Goal: Task Accomplishment & Management: Manage account settings

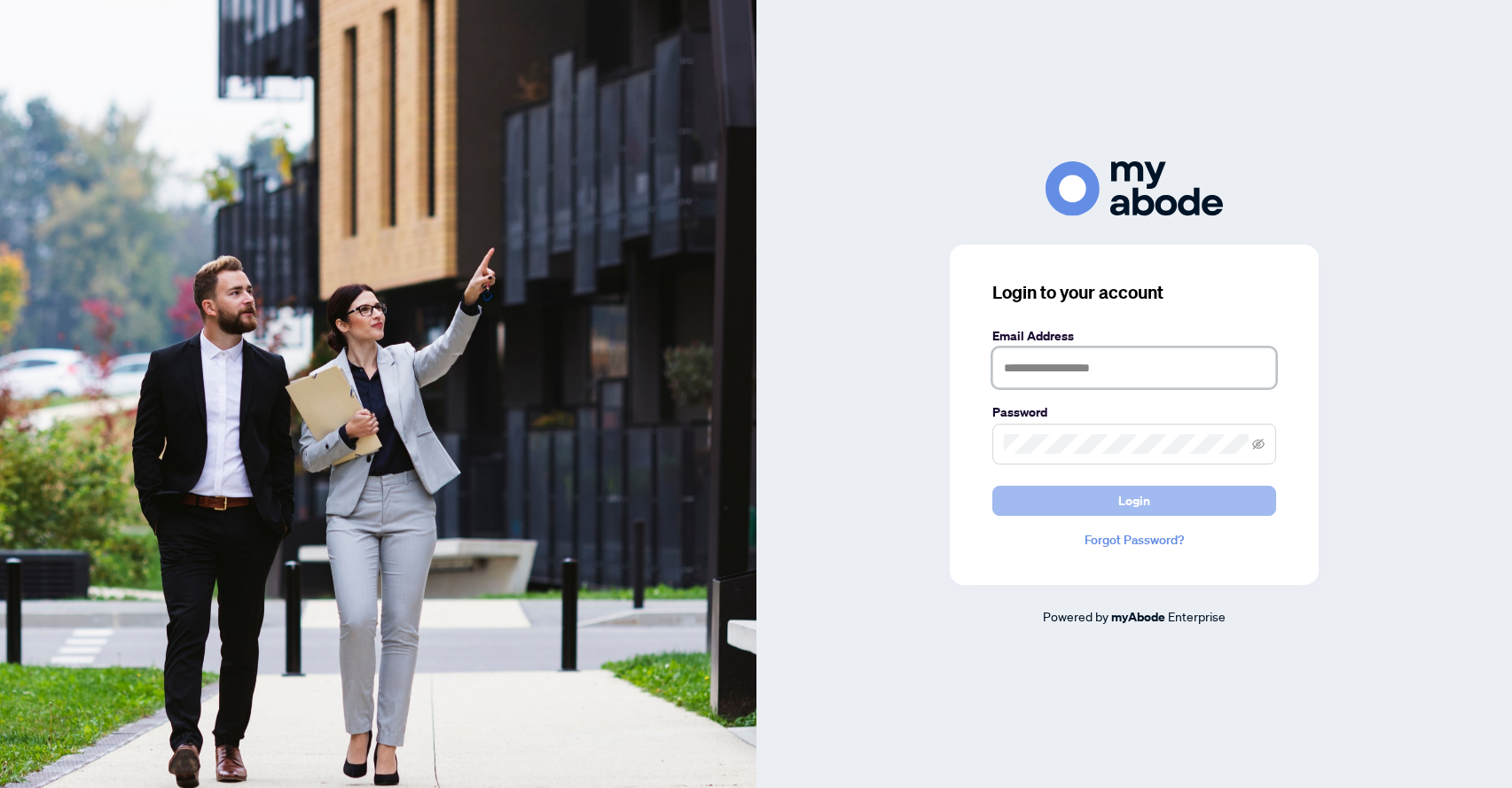
type input "**********"
click at [1020, 506] on button "Login" at bounding box center [1134, 501] width 283 height 30
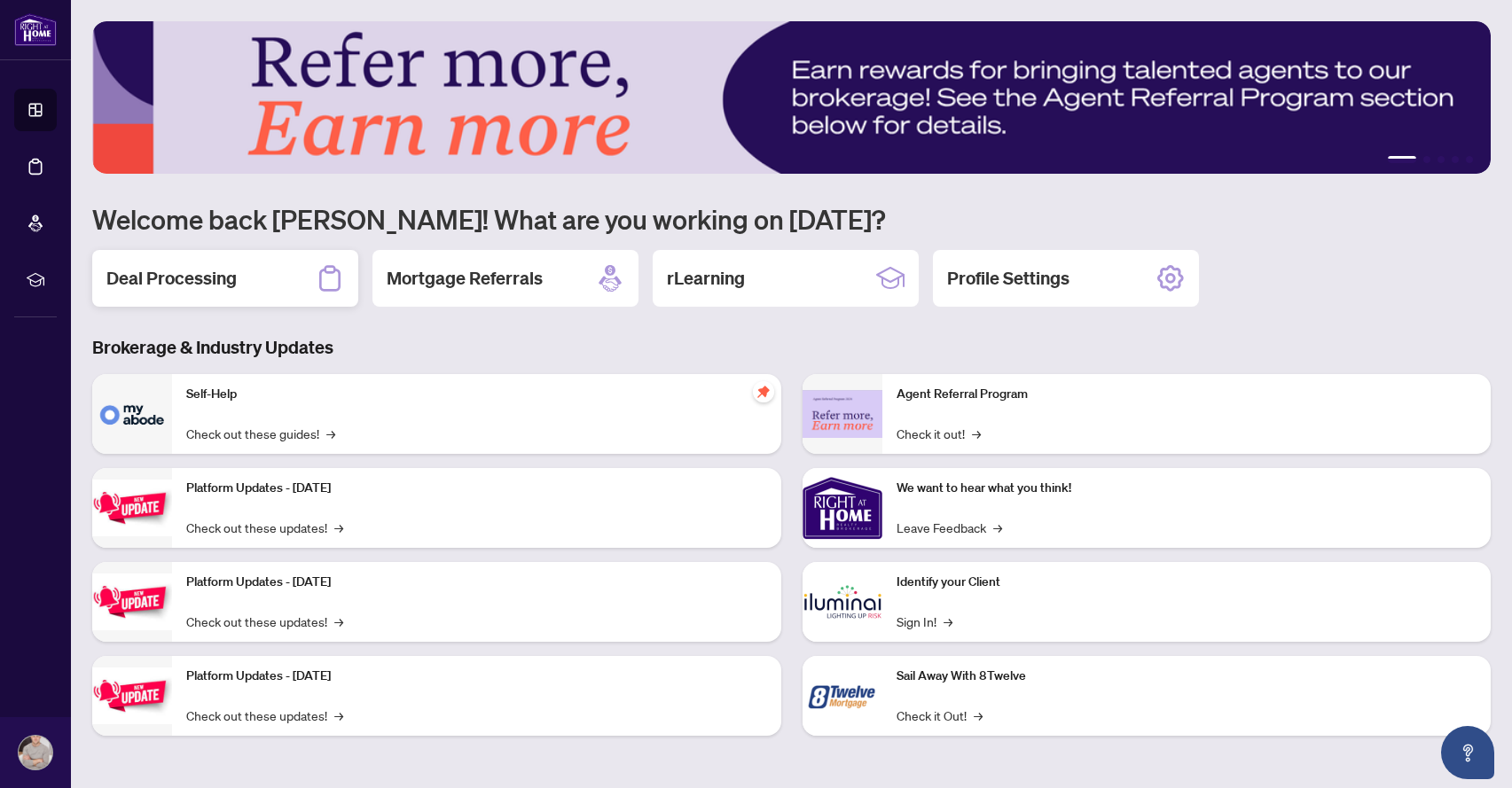
click at [298, 277] on div "Deal Processing" at bounding box center [225, 278] width 266 height 57
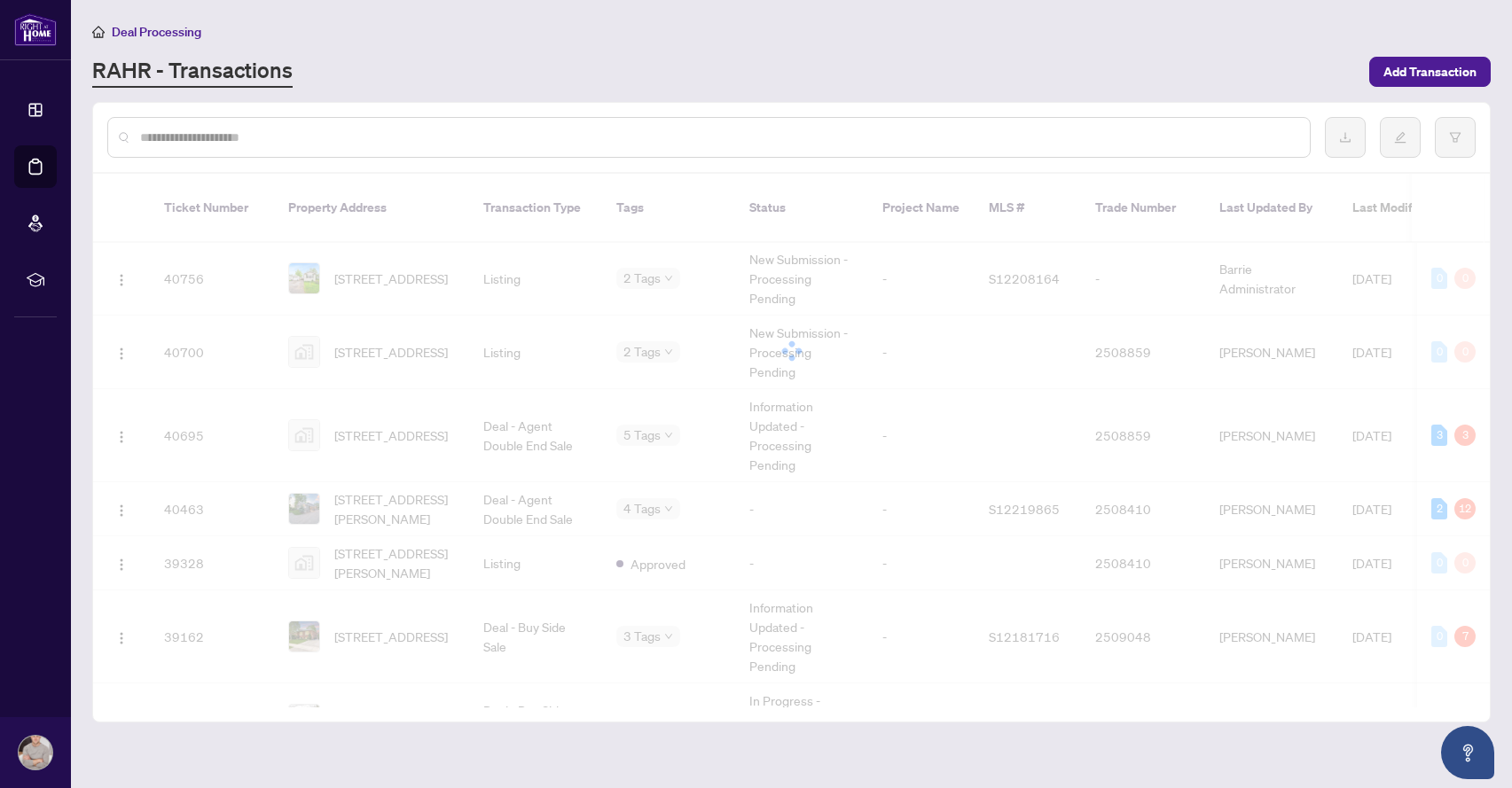
scroll to position [1132, 0]
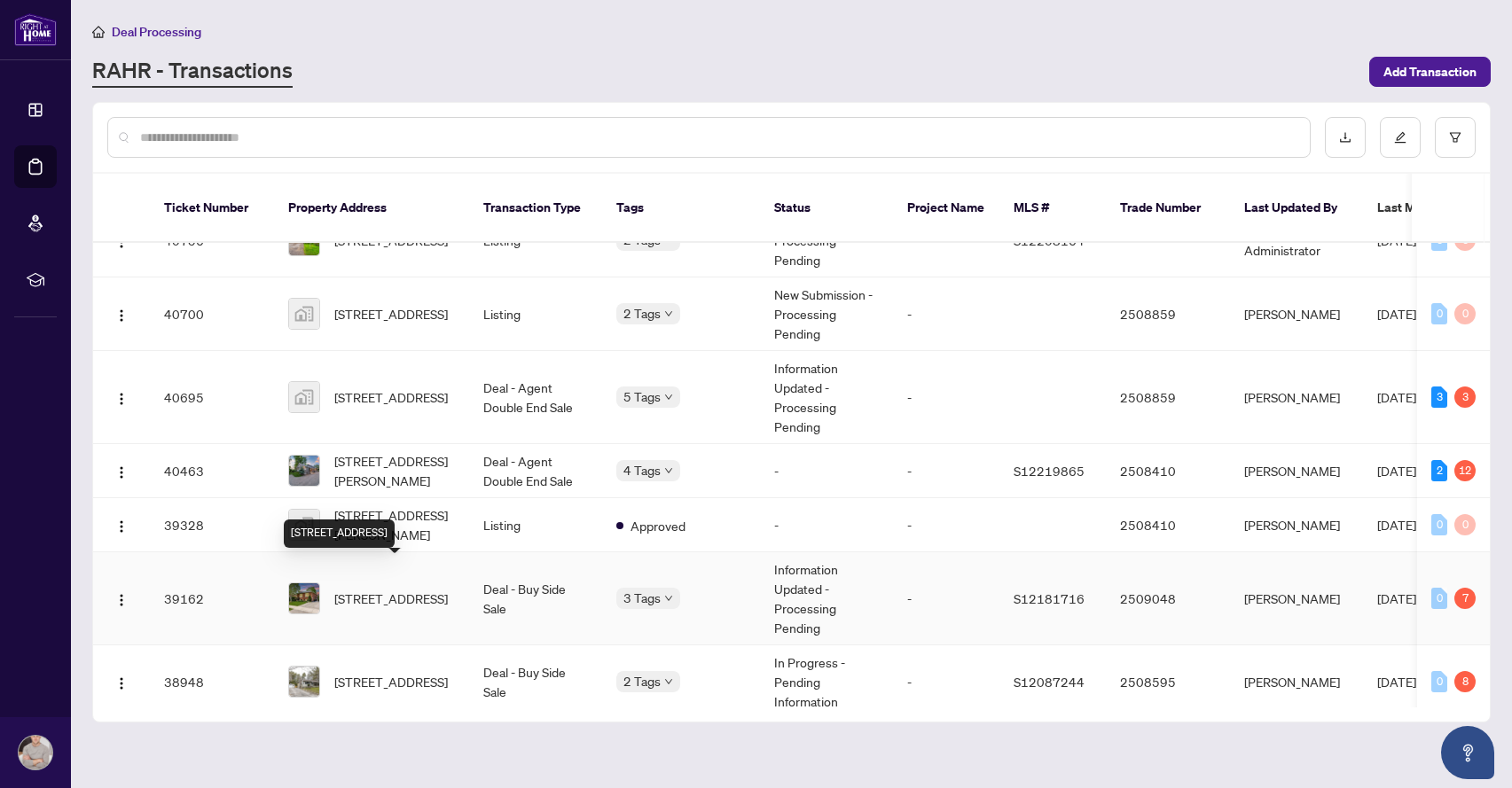
click at [430, 589] on span "[STREET_ADDRESS]" at bounding box center [391, 599] width 114 height 20
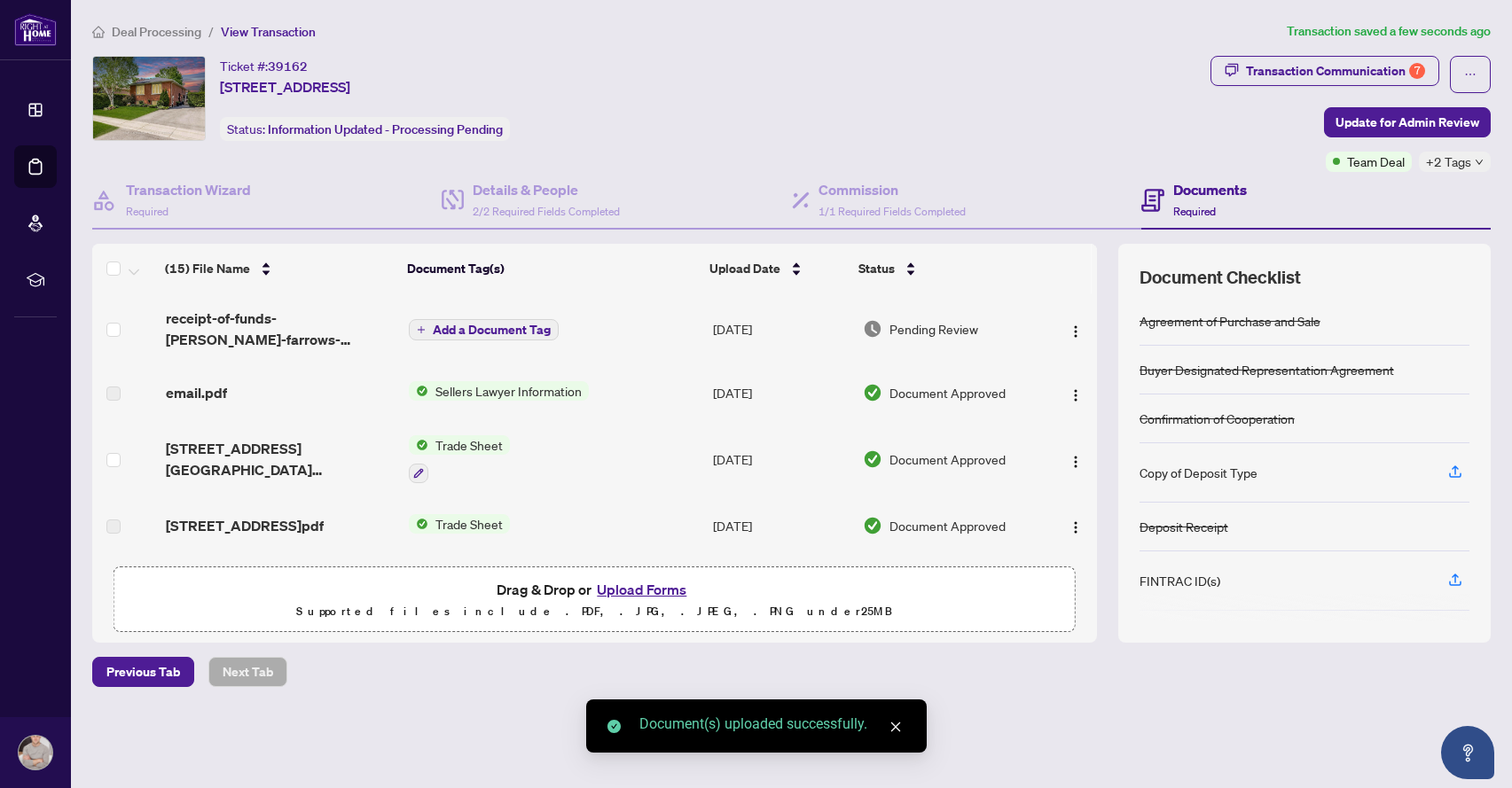
click at [470, 328] on span "Add a Document Tag" at bounding box center [491, 329] width 118 height 13
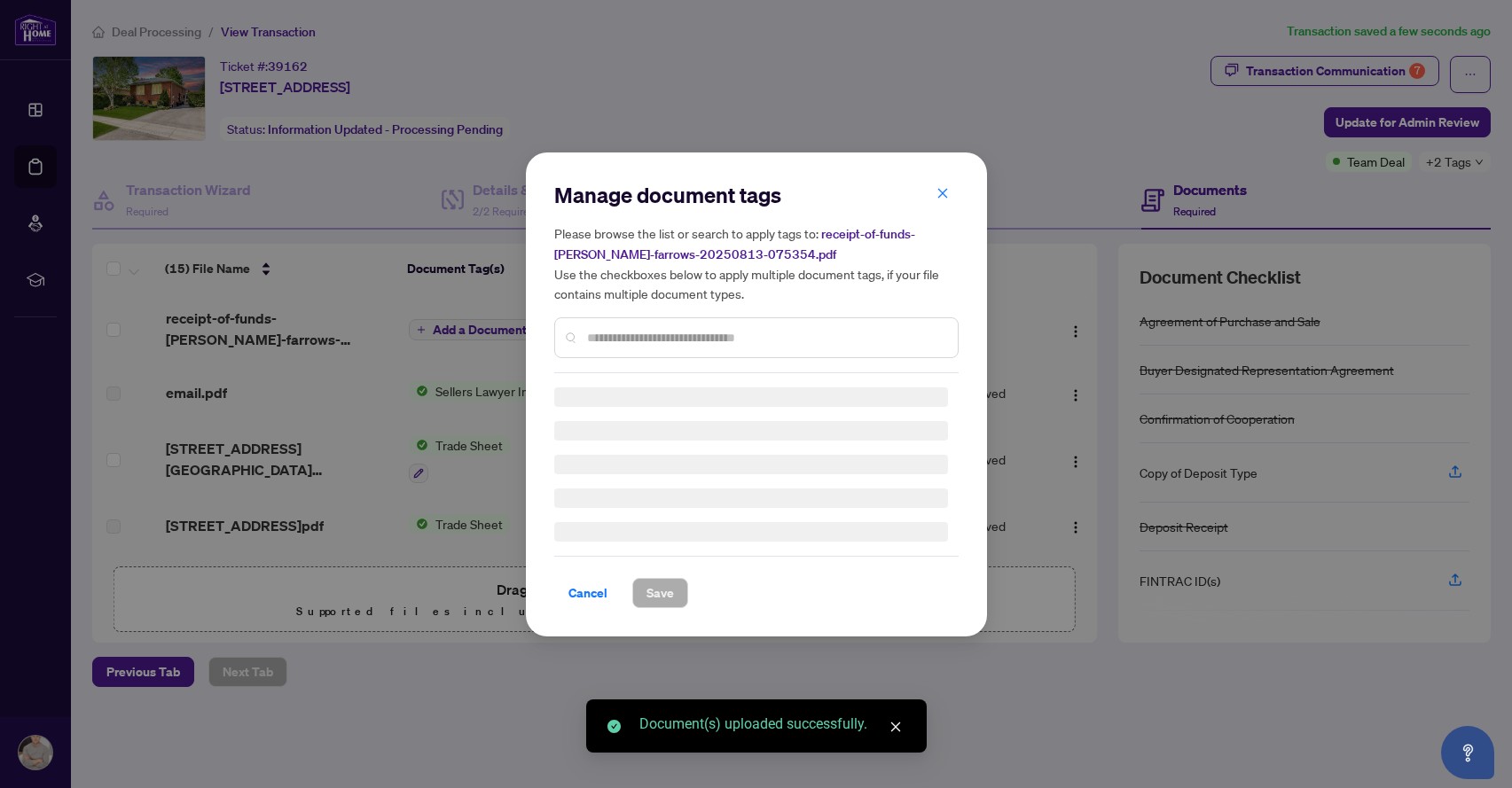
click at [628, 345] on div "Manage document tags Please browse the list or search to apply tags to: receipt…" at bounding box center [756, 395] width 405 height 427
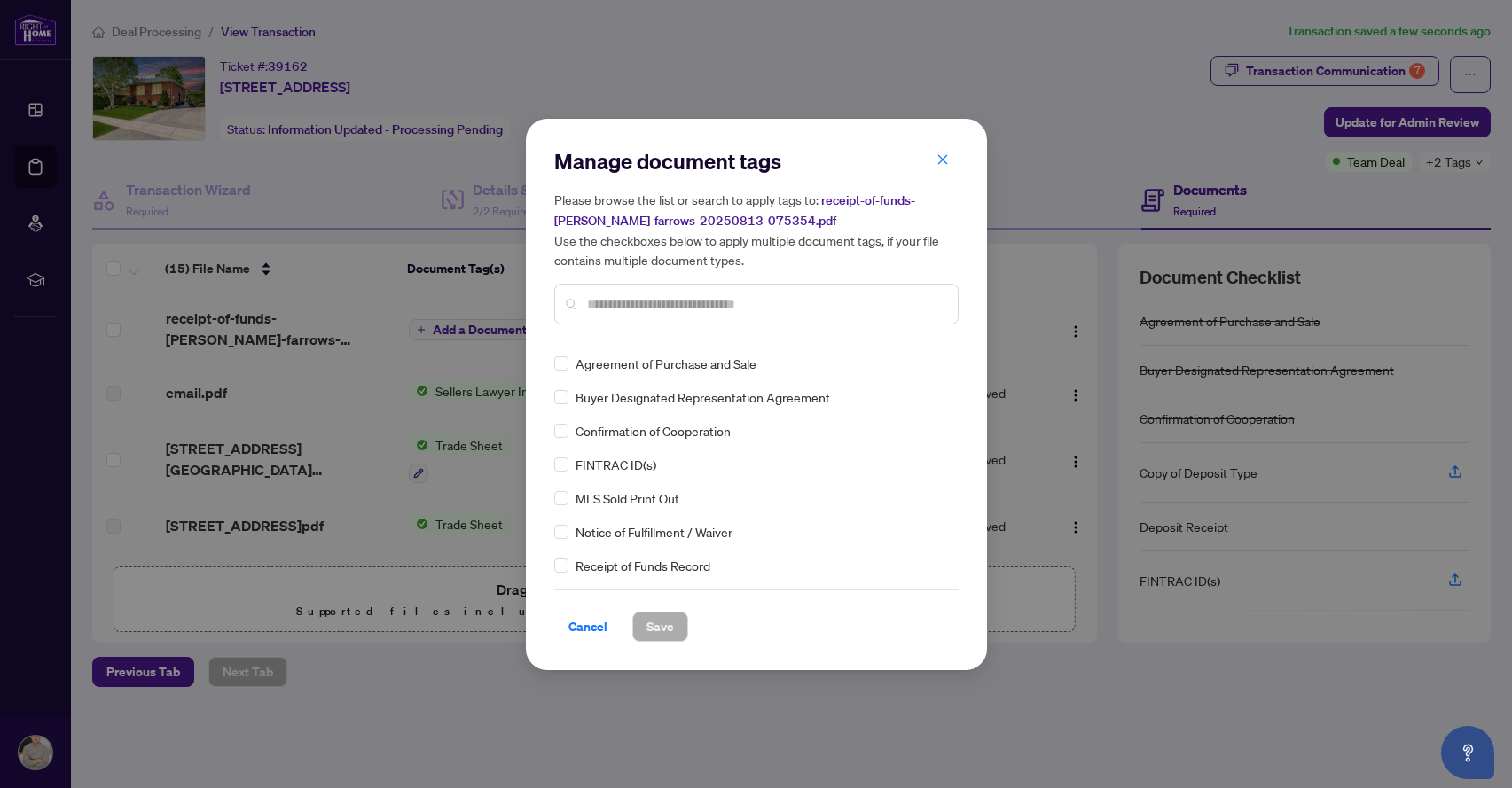
click at [607, 318] on div at bounding box center [756, 304] width 405 height 41
click at [614, 300] on input "text" at bounding box center [766, 304] width 357 height 20
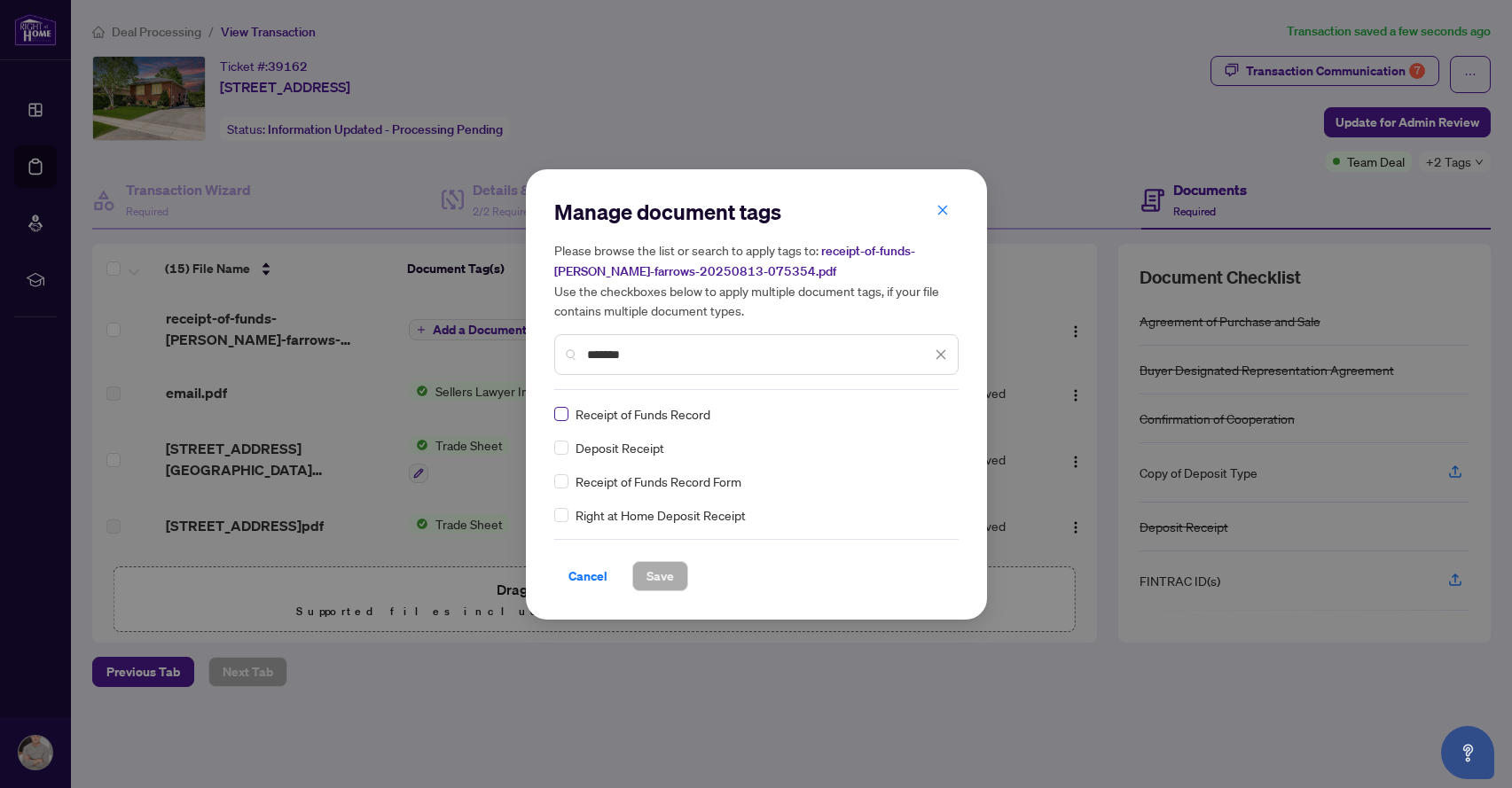
type input "*******"
drag, startPoint x: 651, startPoint y: 567, endPoint x: 680, endPoint y: 578, distance: 31.0
click at [651, 568] on span "Save" at bounding box center [661, 576] width 27 height 28
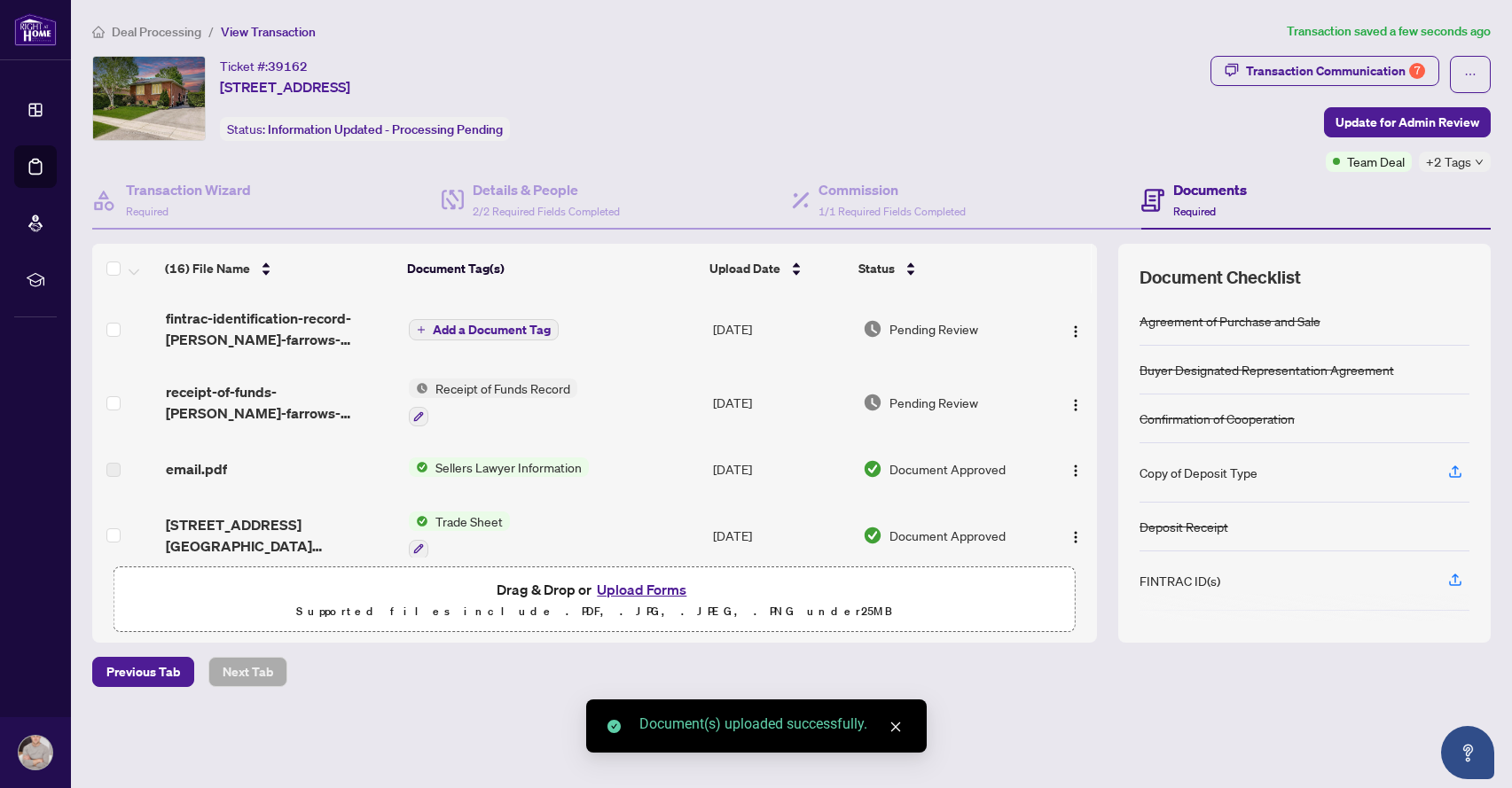
click at [447, 331] on span "Add a Document Tag" at bounding box center [491, 329] width 118 height 13
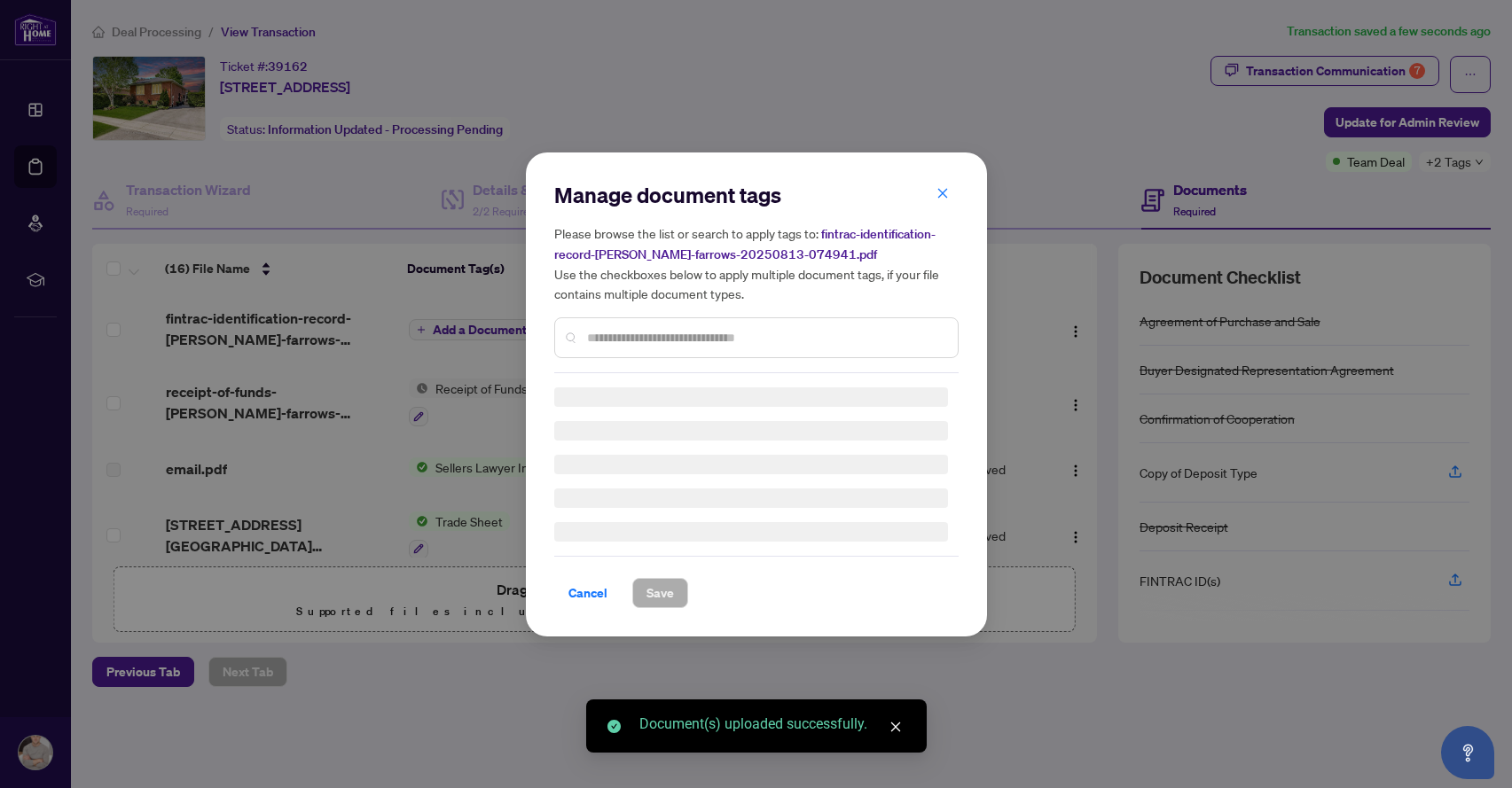
click at [587, 342] on div "Manage document tags Please browse the list or search to apply tags to: fintrac…" at bounding box center [756, 395] width 405 height 427
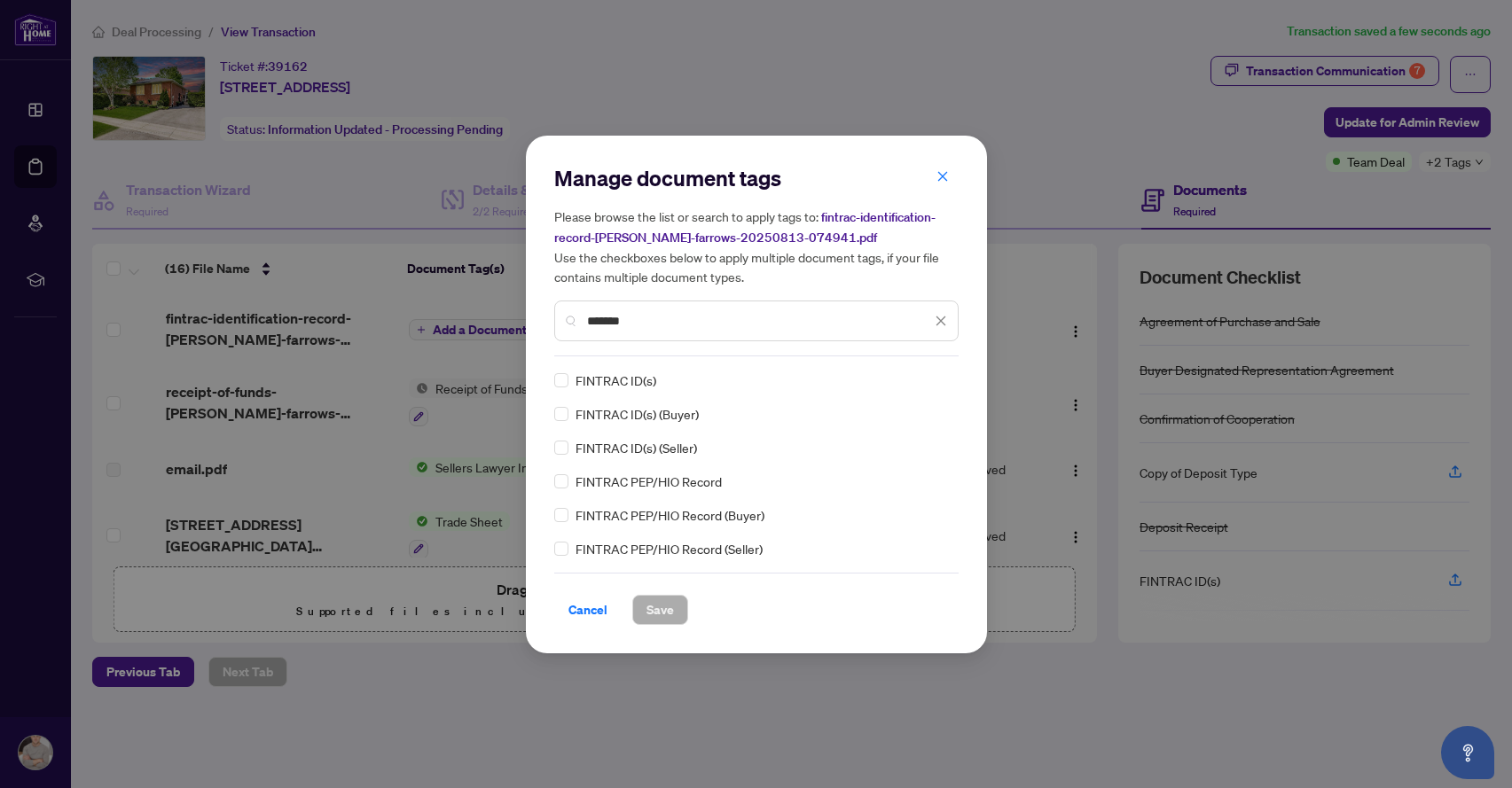
type input "*******"
click at [680, 615] on button "Save" at bounding box center [660, 610] width 56 height 30
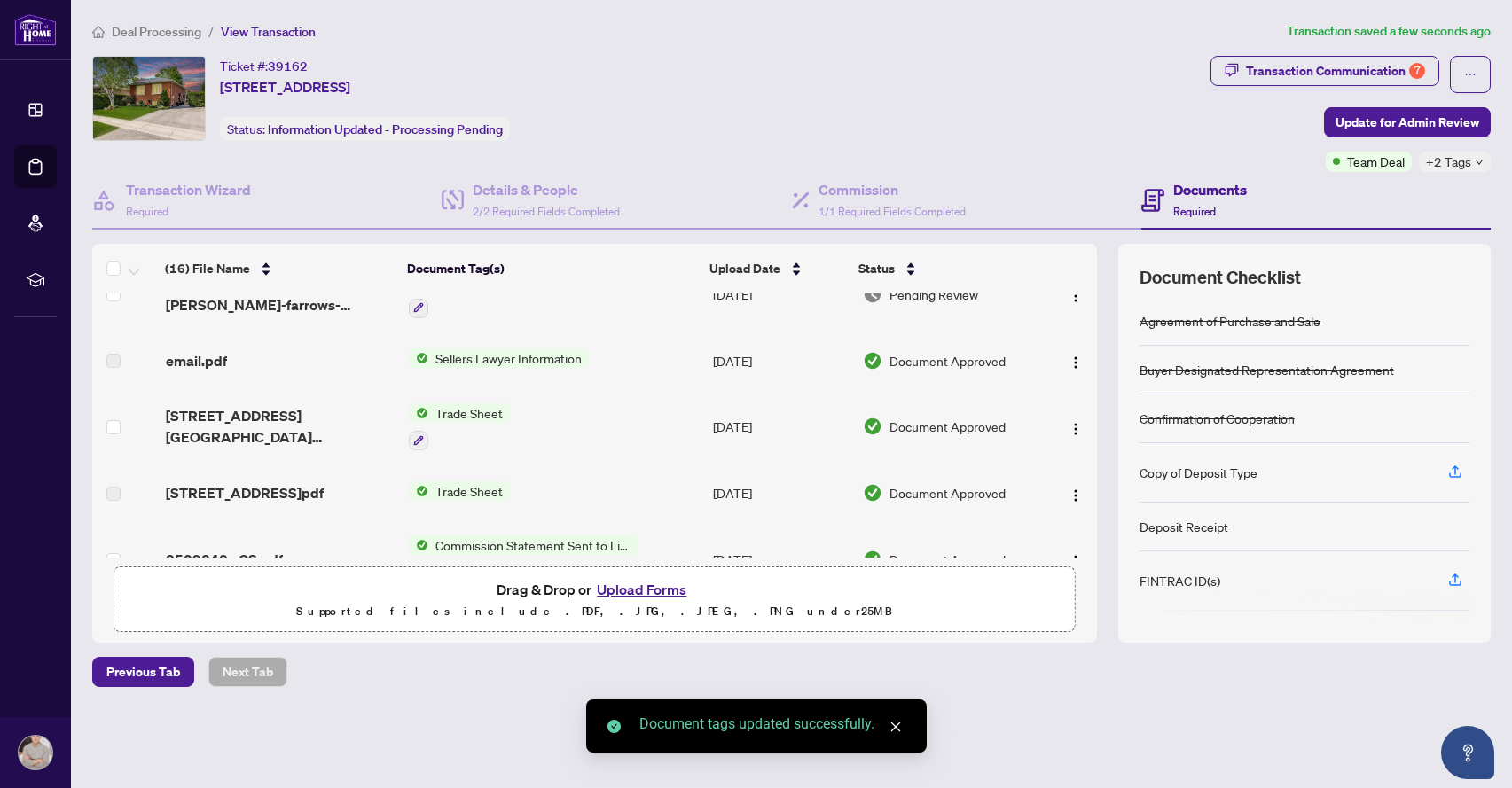
scroll to position [116, 0]
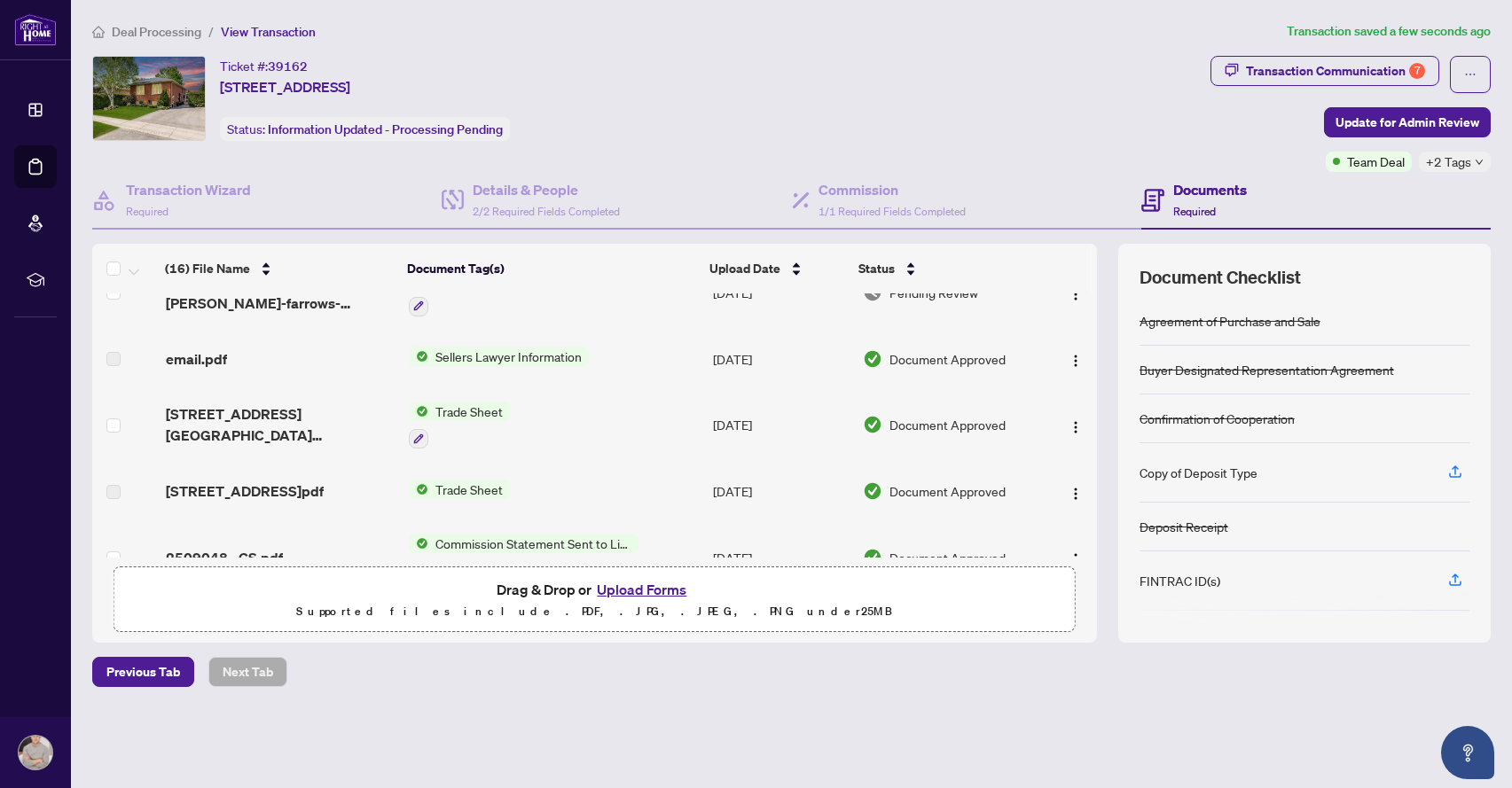
click at [312, 425] on div "[STREET_ADDRESS][GEOGRAPHIC_DATA][PERSON_NAME]pdf" at bounding box center [279, 424] width 228 height 42
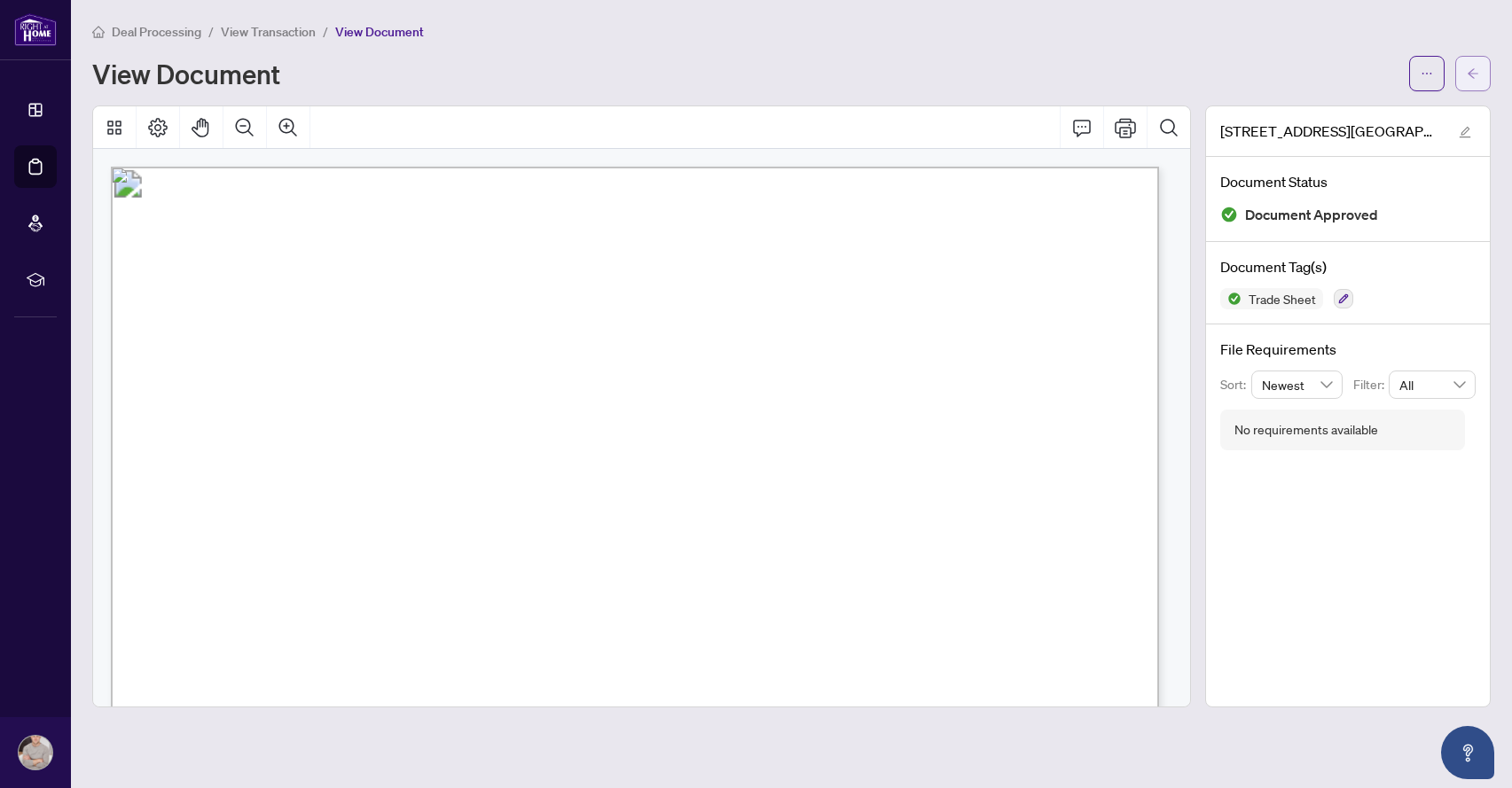
click at [1461, 74] on button "button" at bounding box center [1474, 74] width 35 height 35
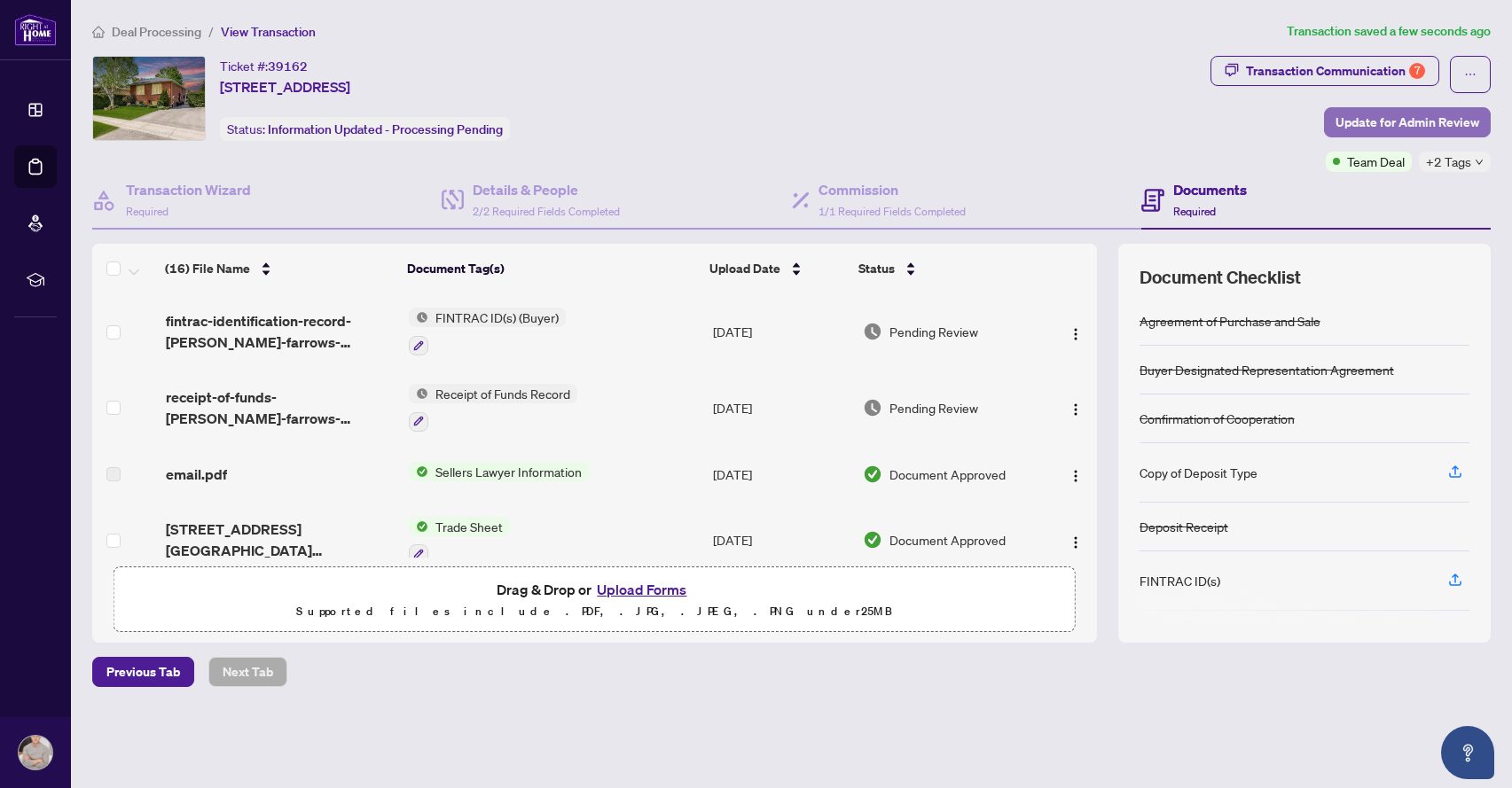
click at [1387, 123] on span "Update for Admin Review" at bounding box center [1407, 122] width 144 height 28
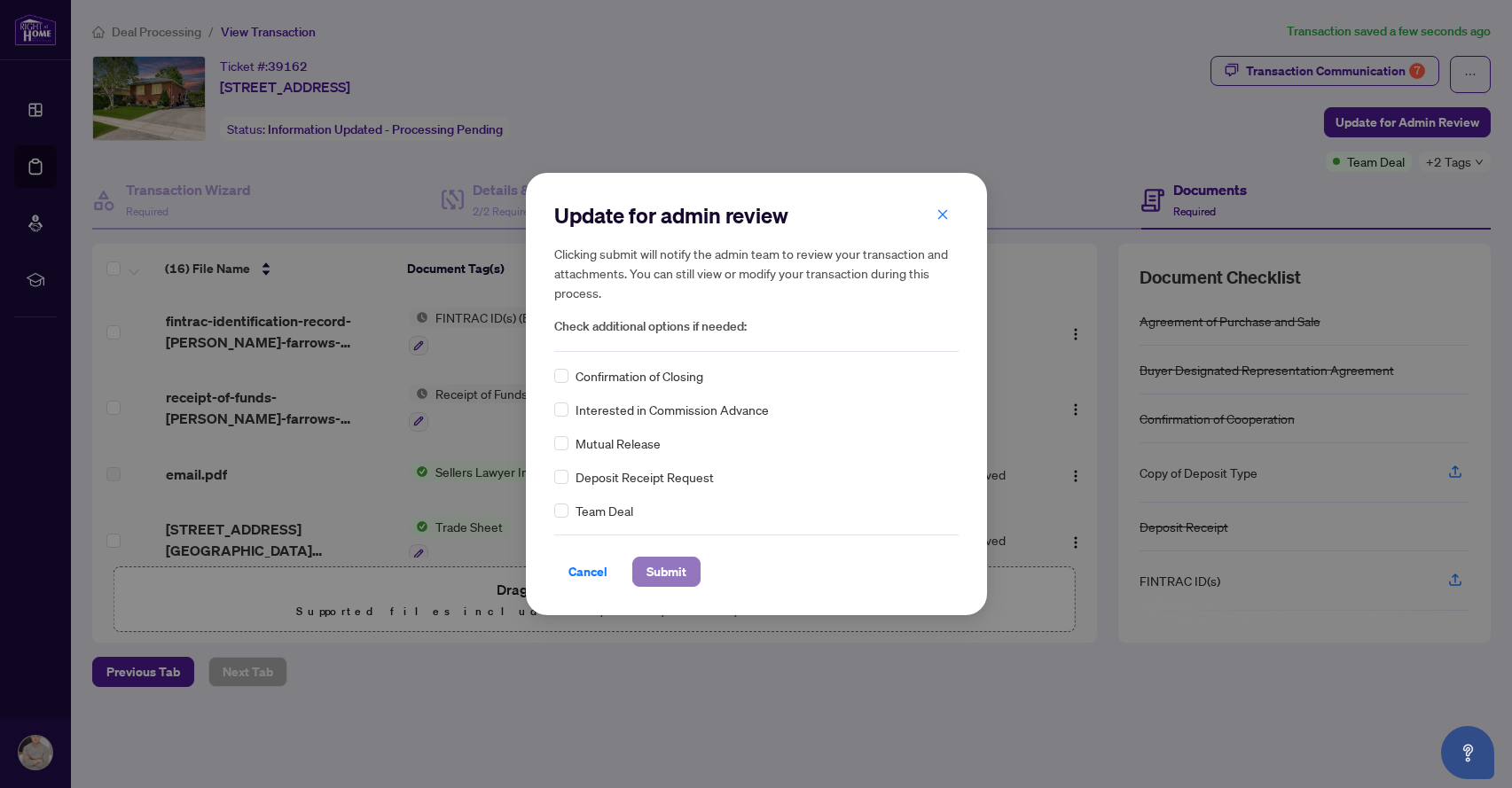
click at [680, 568] on span "Submit" at bounding box center [667, 571] width 40 height 28
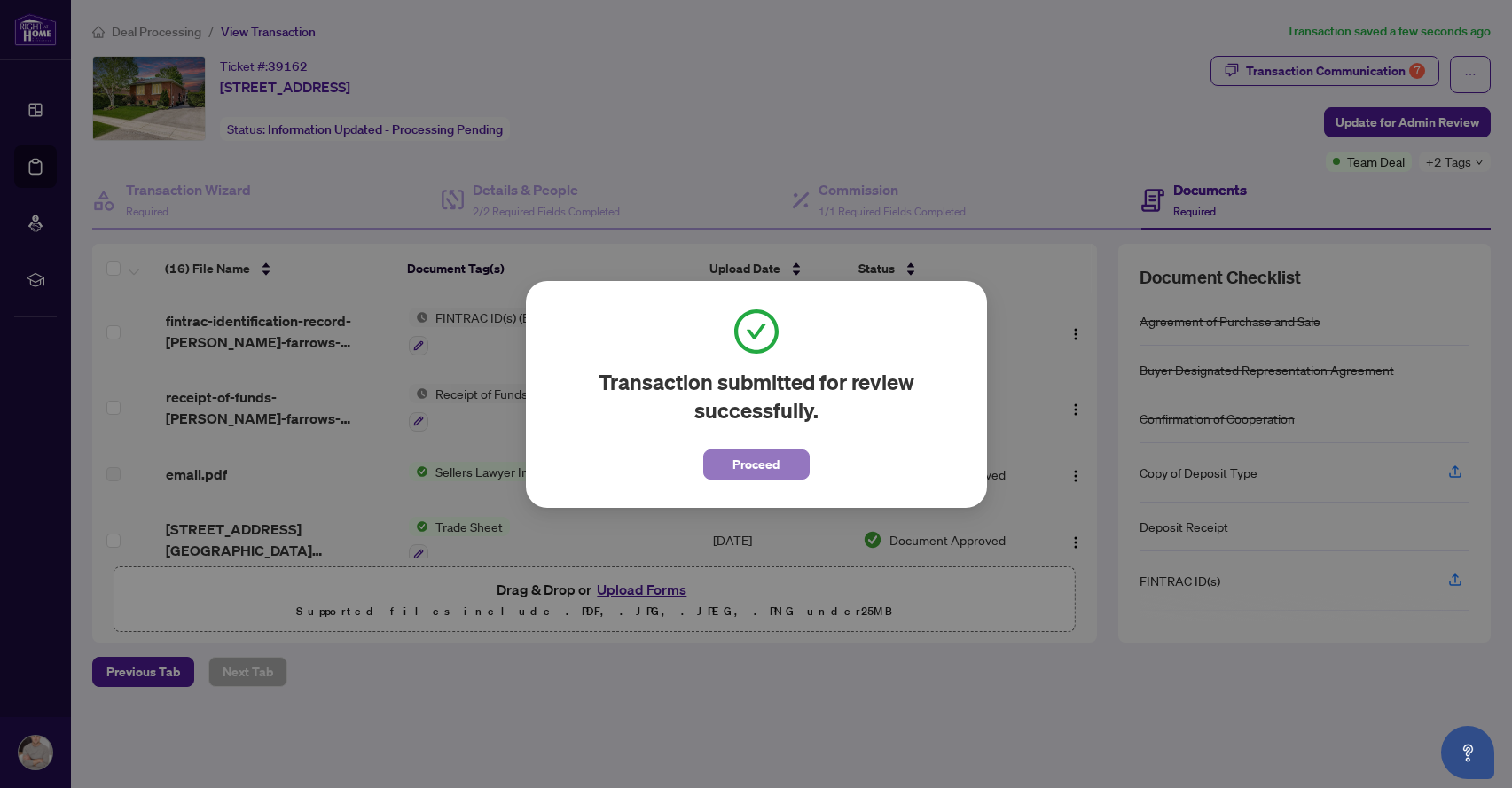
click at [776, 461] on span "Proceed" at bounding box center [756, 465] width 47 height 28
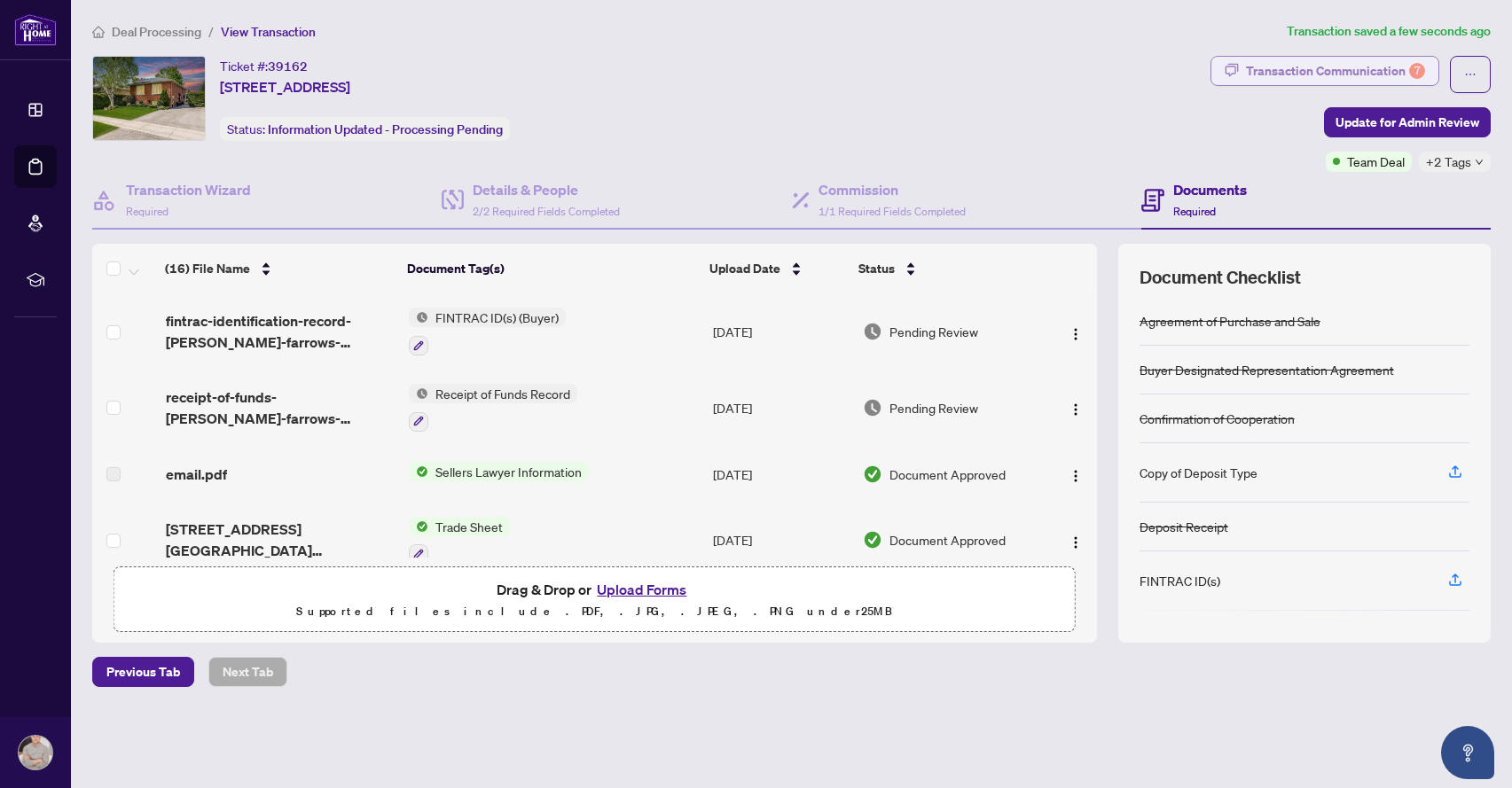
click at [1256, 70] on div "Transaction Communication 7" at bounding box center [1336, 71] width 179 height 28
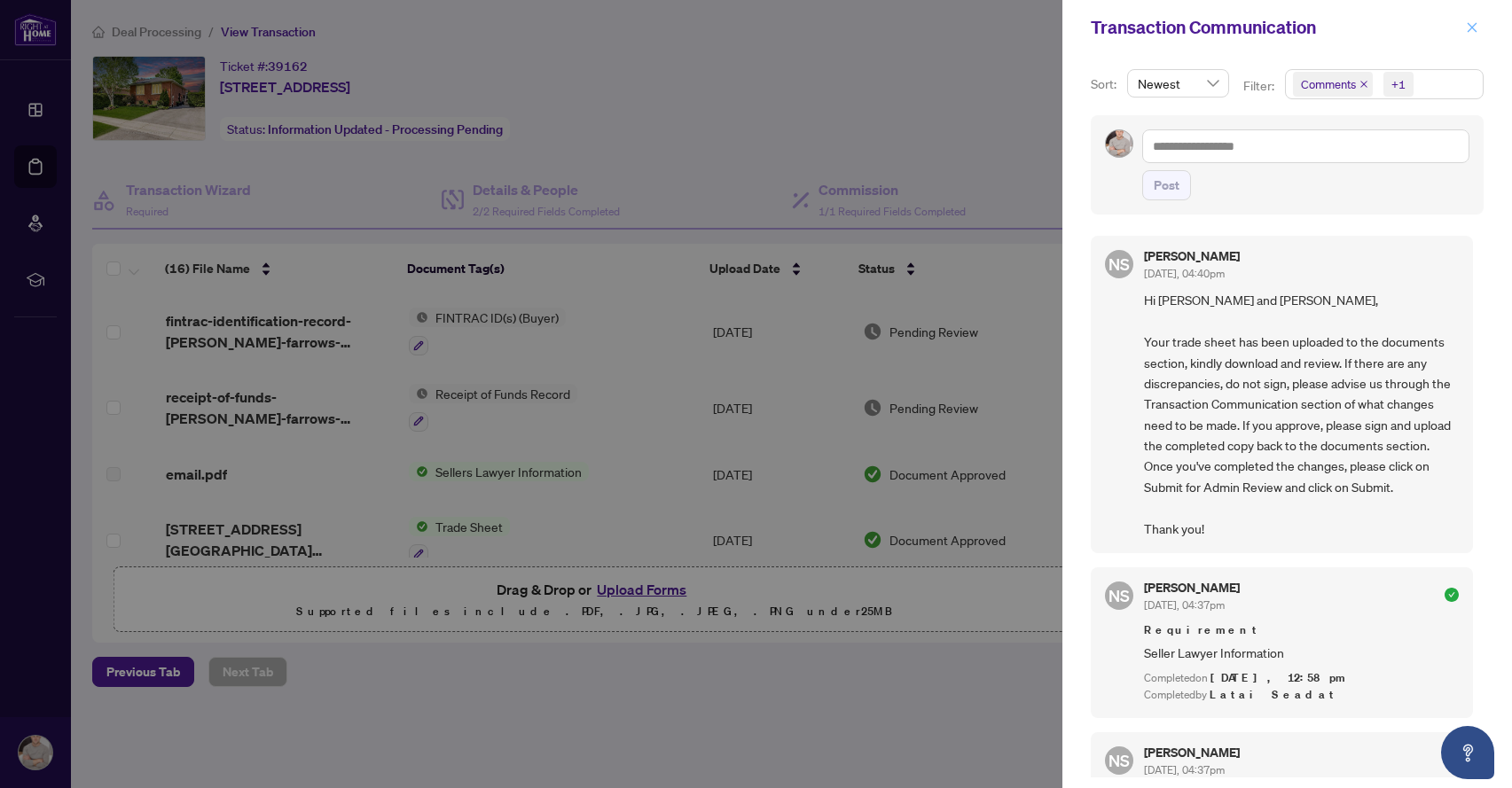
click at [1464, 26] on button "button" at bounding box center [1473, 27] width 24 height 22
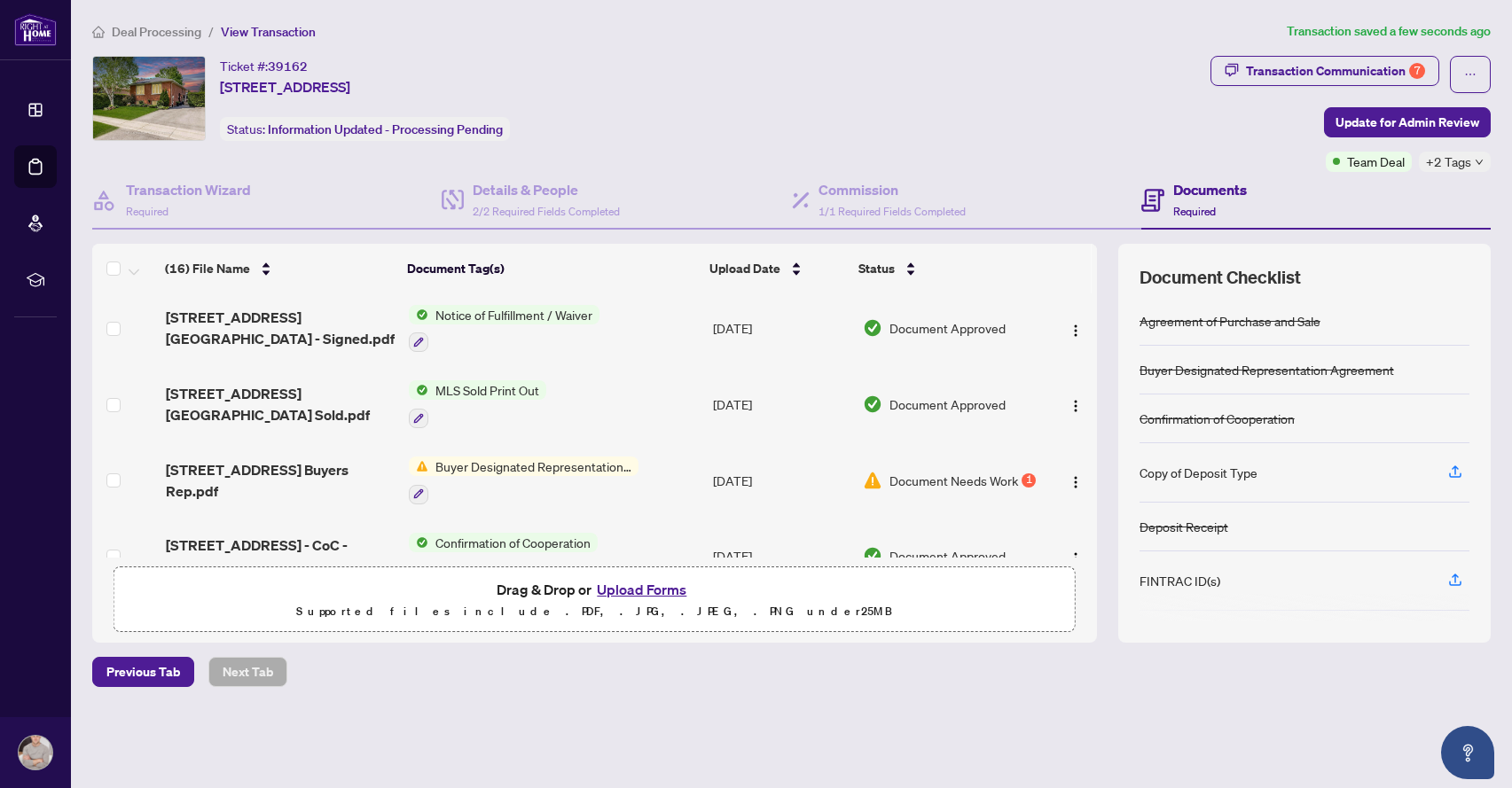
scroll to position [914, 0]
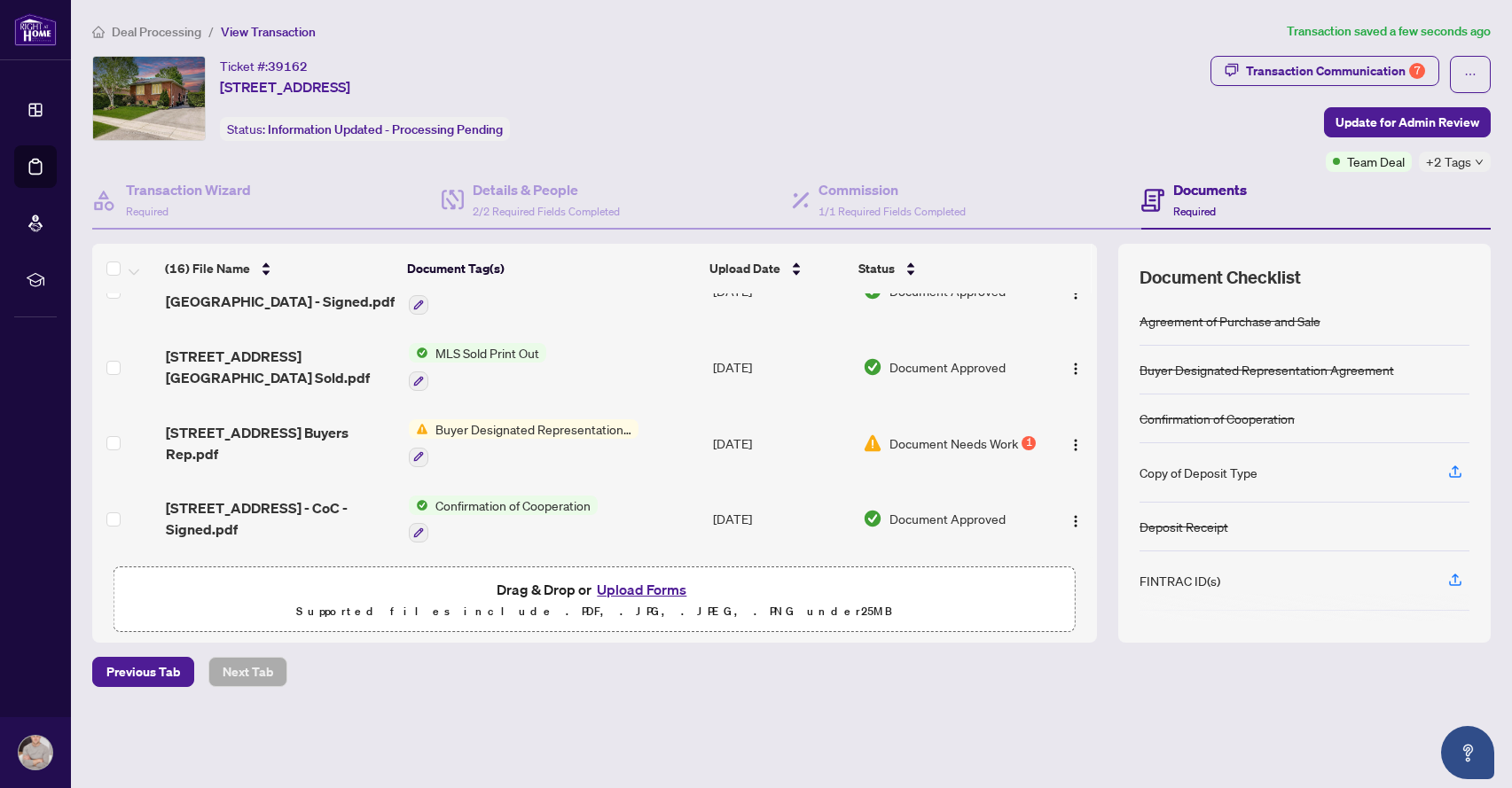
click at [975, 440] on span "Document Needs Work" at bounding box center [953, 443] width 128 height 20
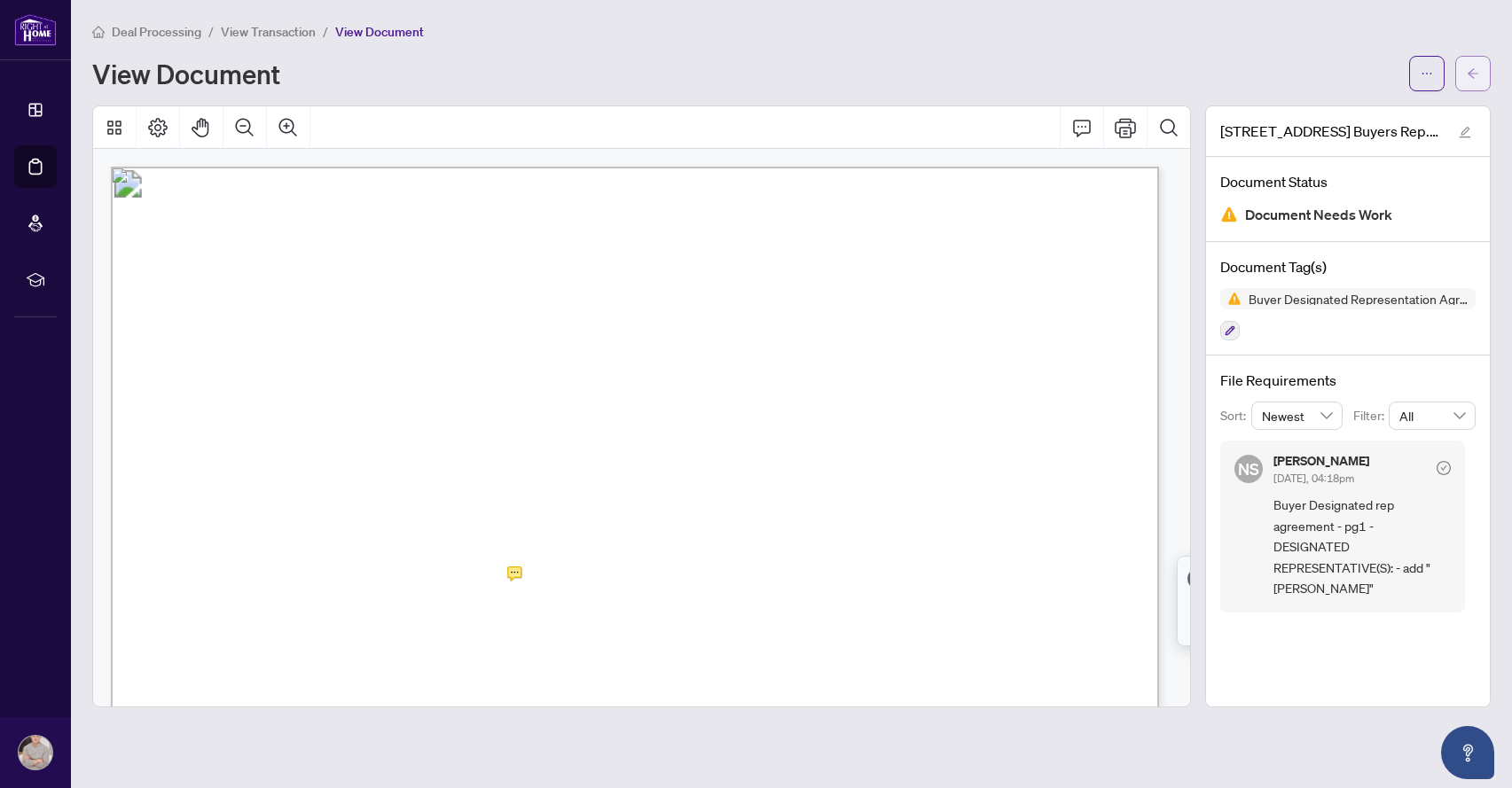
click at [1469, 65] on span "button" at bounding box center [1473, 74] width 13 height 28
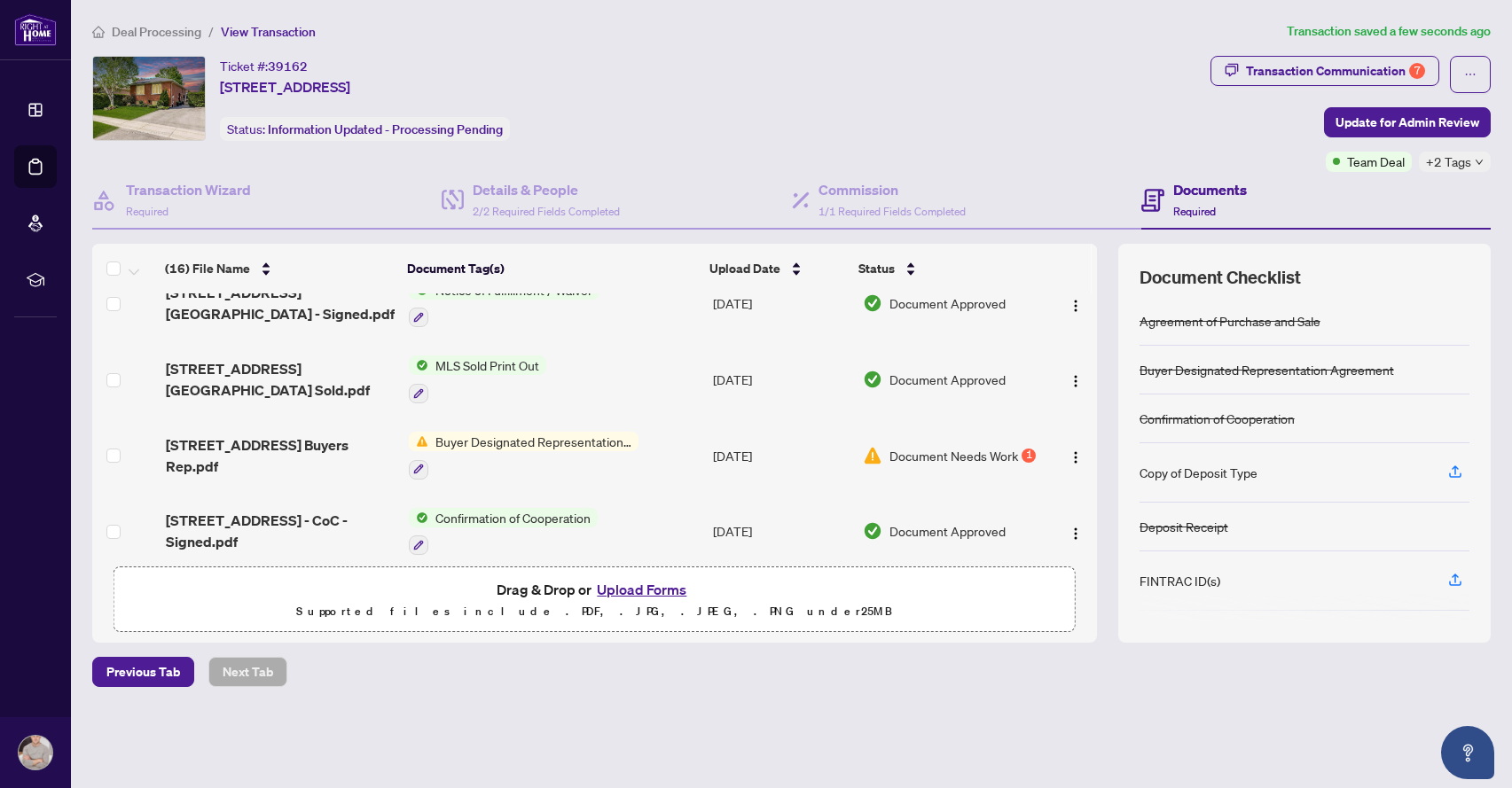
scroll to position [914, 0]
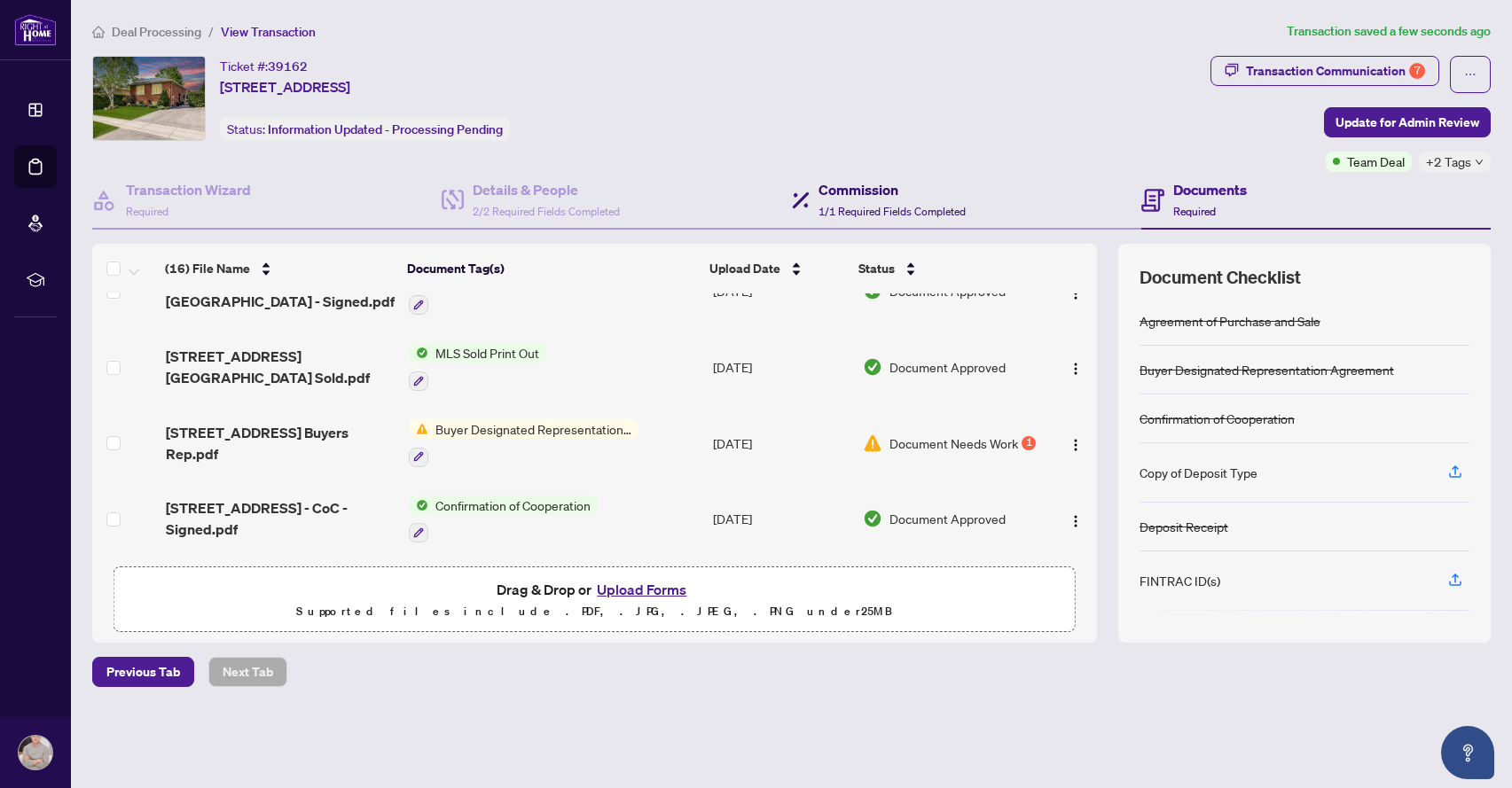
click at [863, 186] on h4 "Commission" at bounding box center [892, 190] width 147 height 22
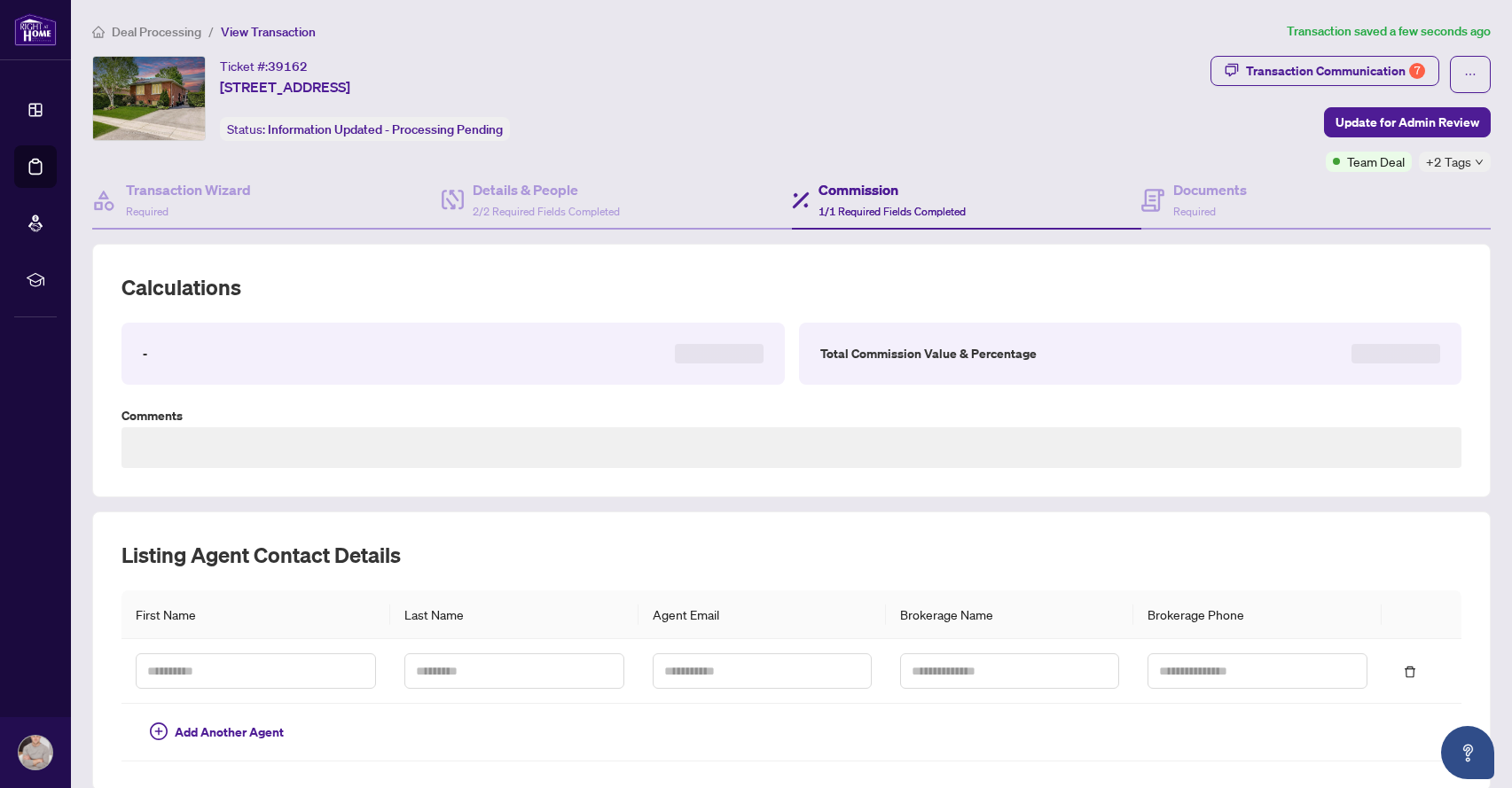
scroll to position [129, 0]
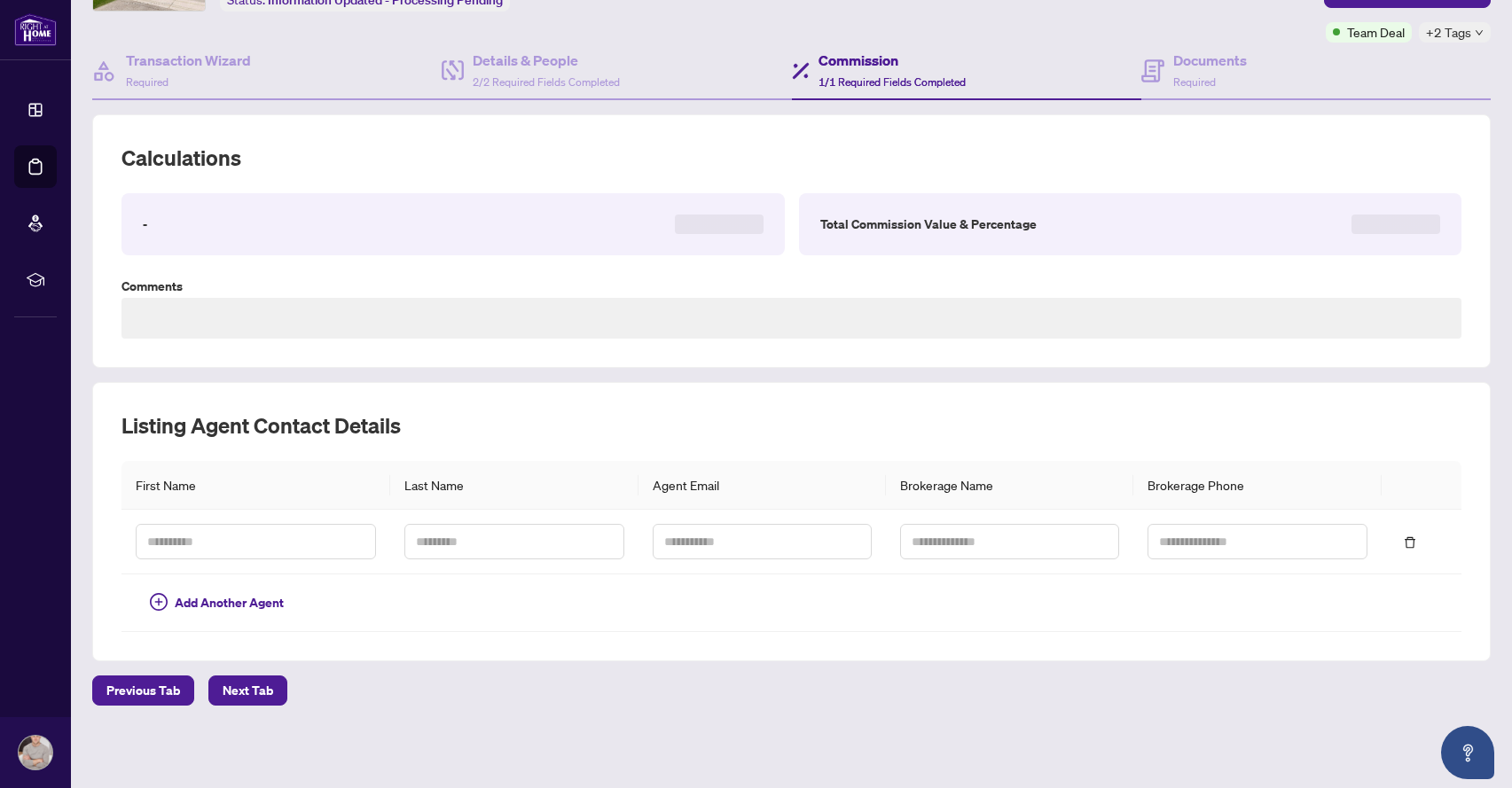
type textarea "**********"
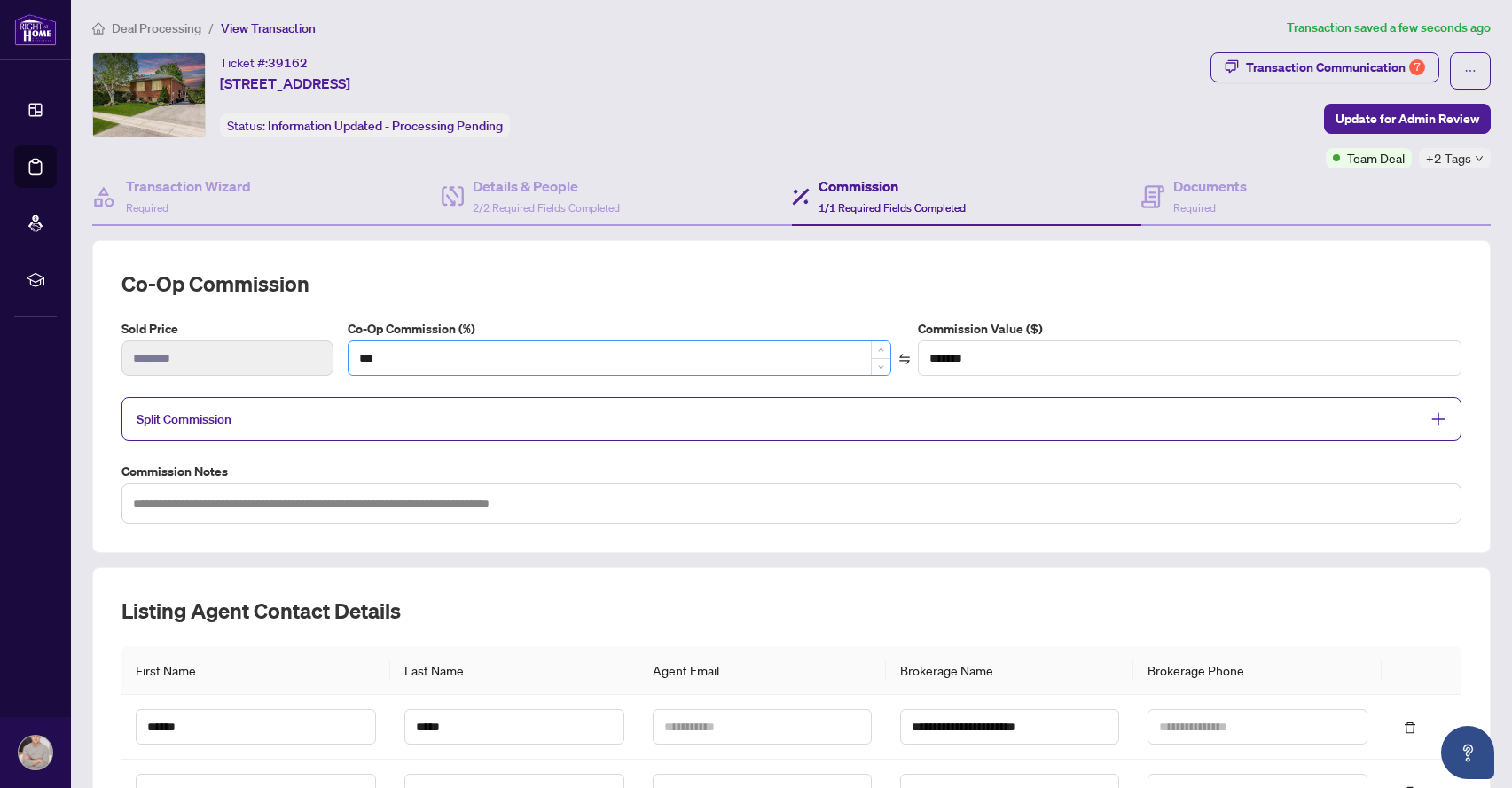
scroll to position [0, 0]
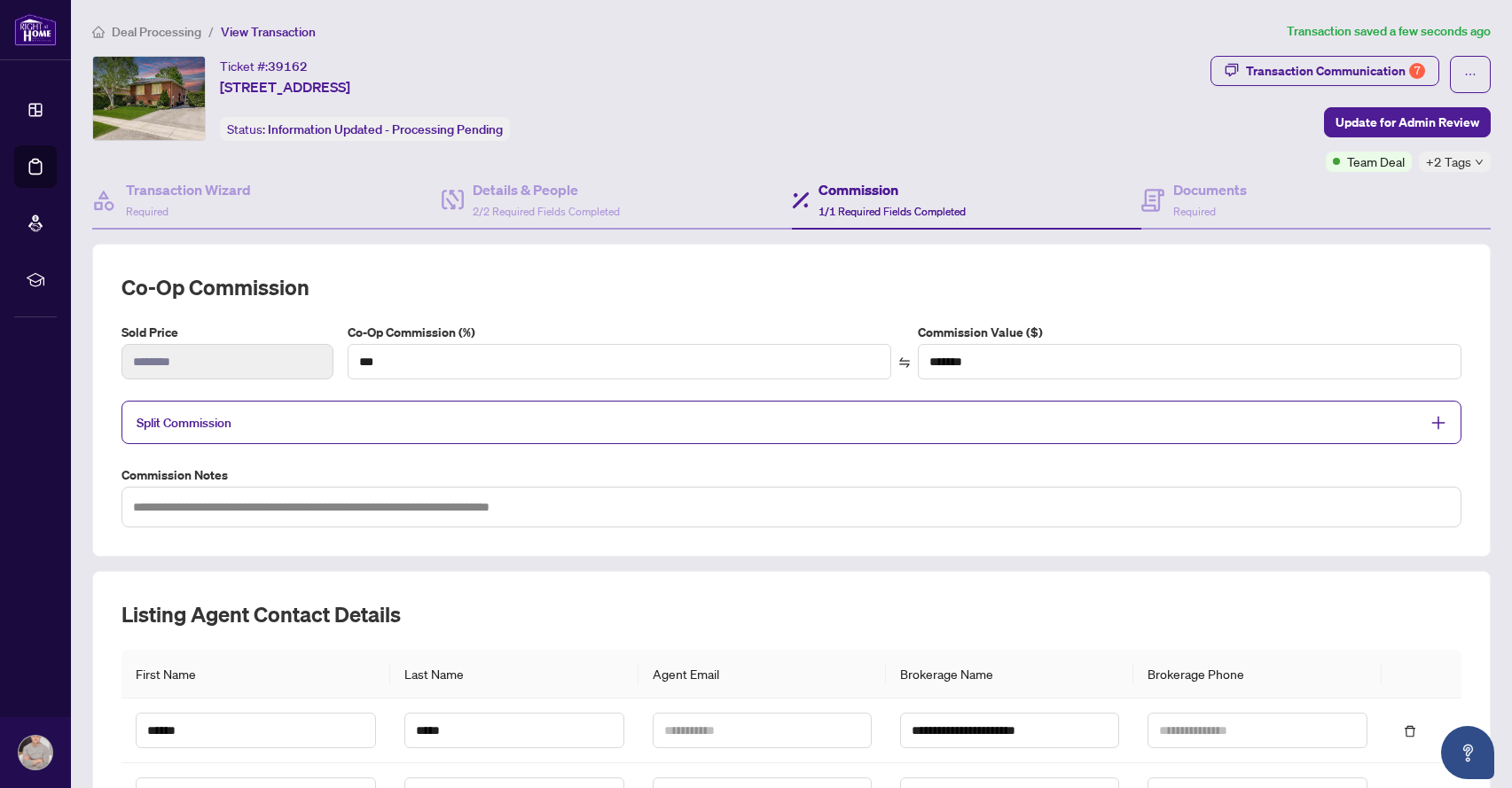
click at [576, 233] on div "**********" at bounding box center [791, 544] width 1399 height 743
click at [575, 211] on span "2/2 Required Fields Completed" at bounding box center [546, 212] width 147 height 14
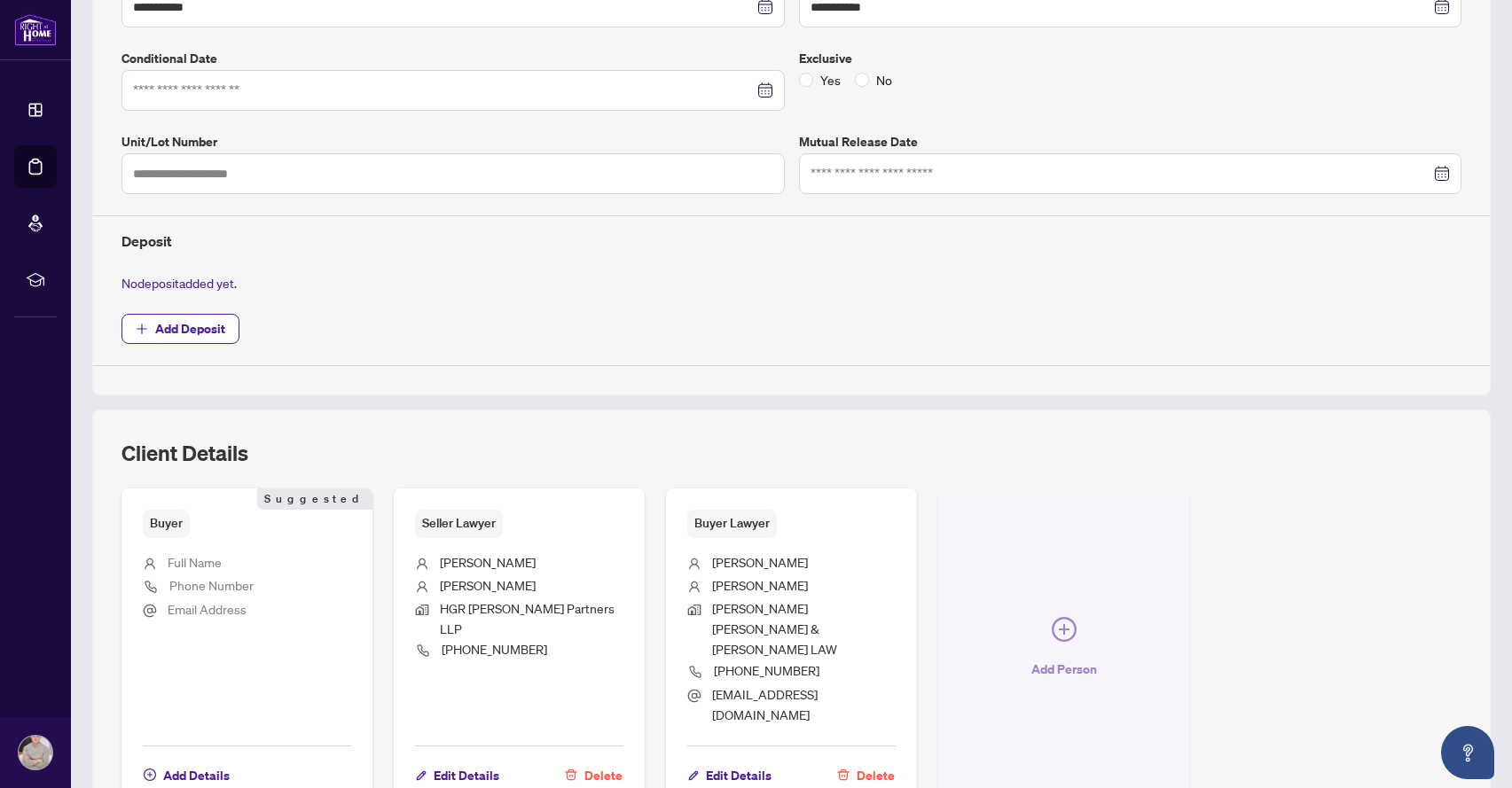
scroll to position [501, 0]
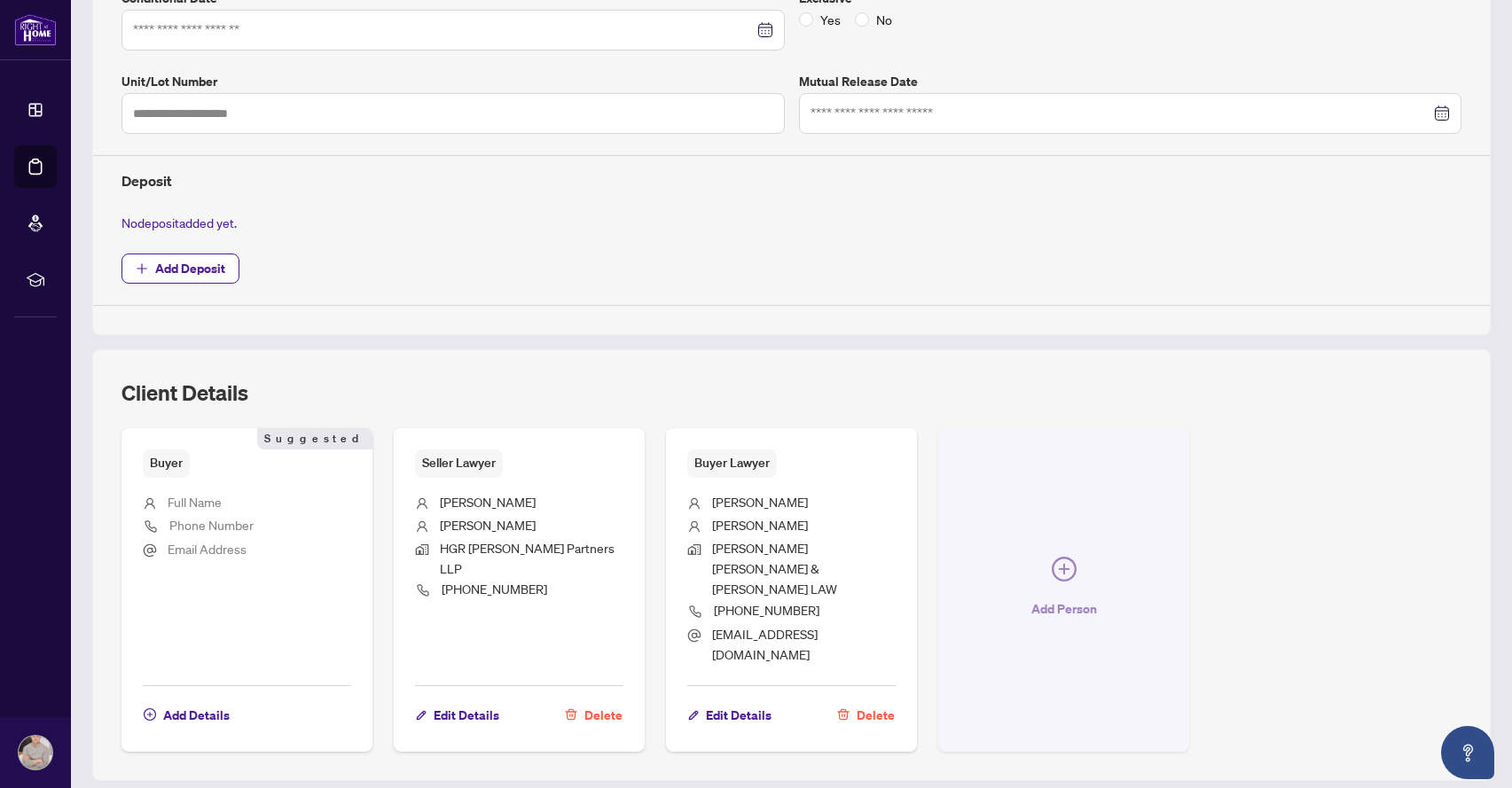
click at [1057, 557] on icon "plus-circle" at bounding box center [1064, 568] width 25 height 25
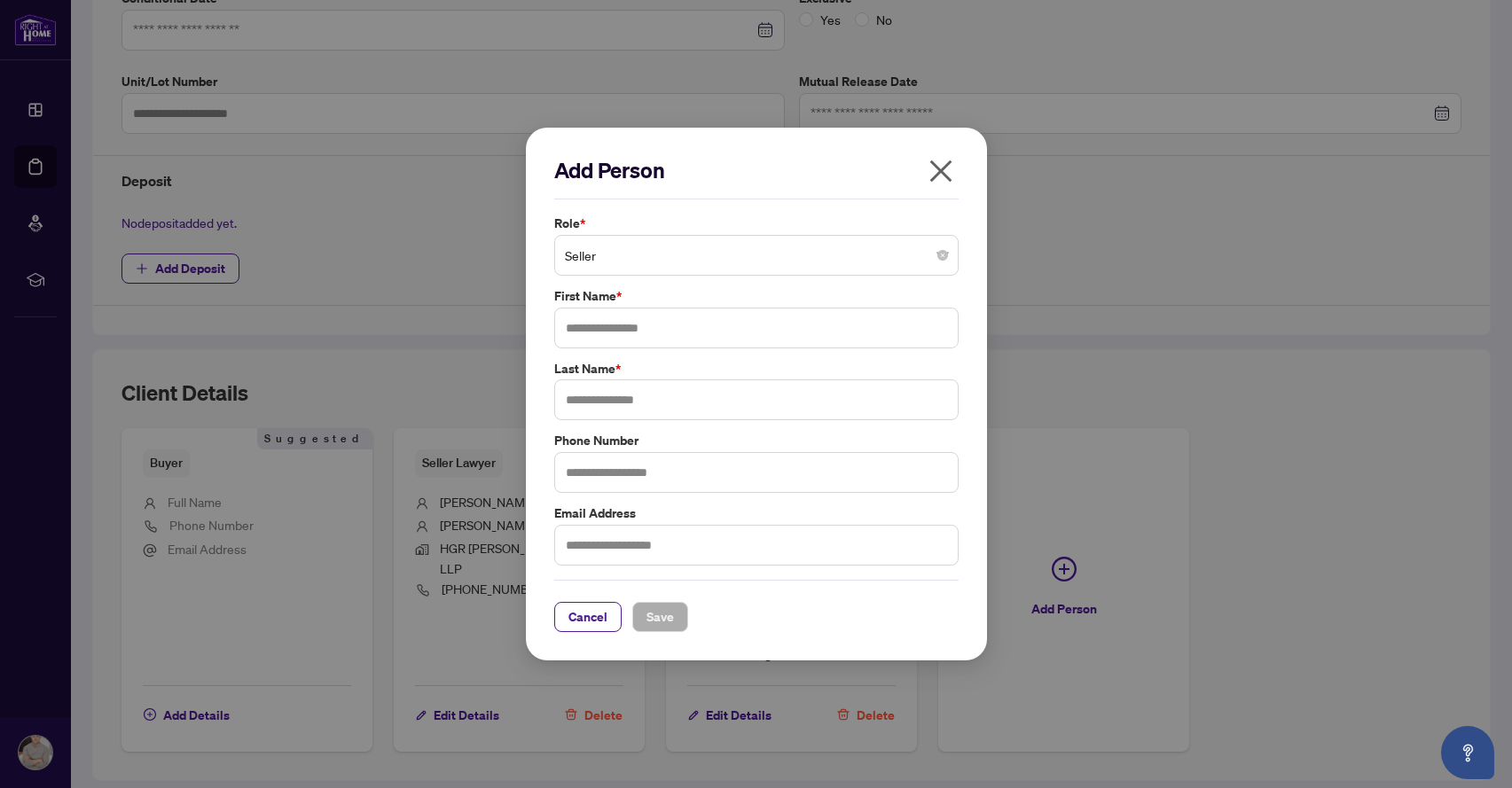
click at [628, 269] on span "Seller" at bounding box center [756, 255] width 383 height 33
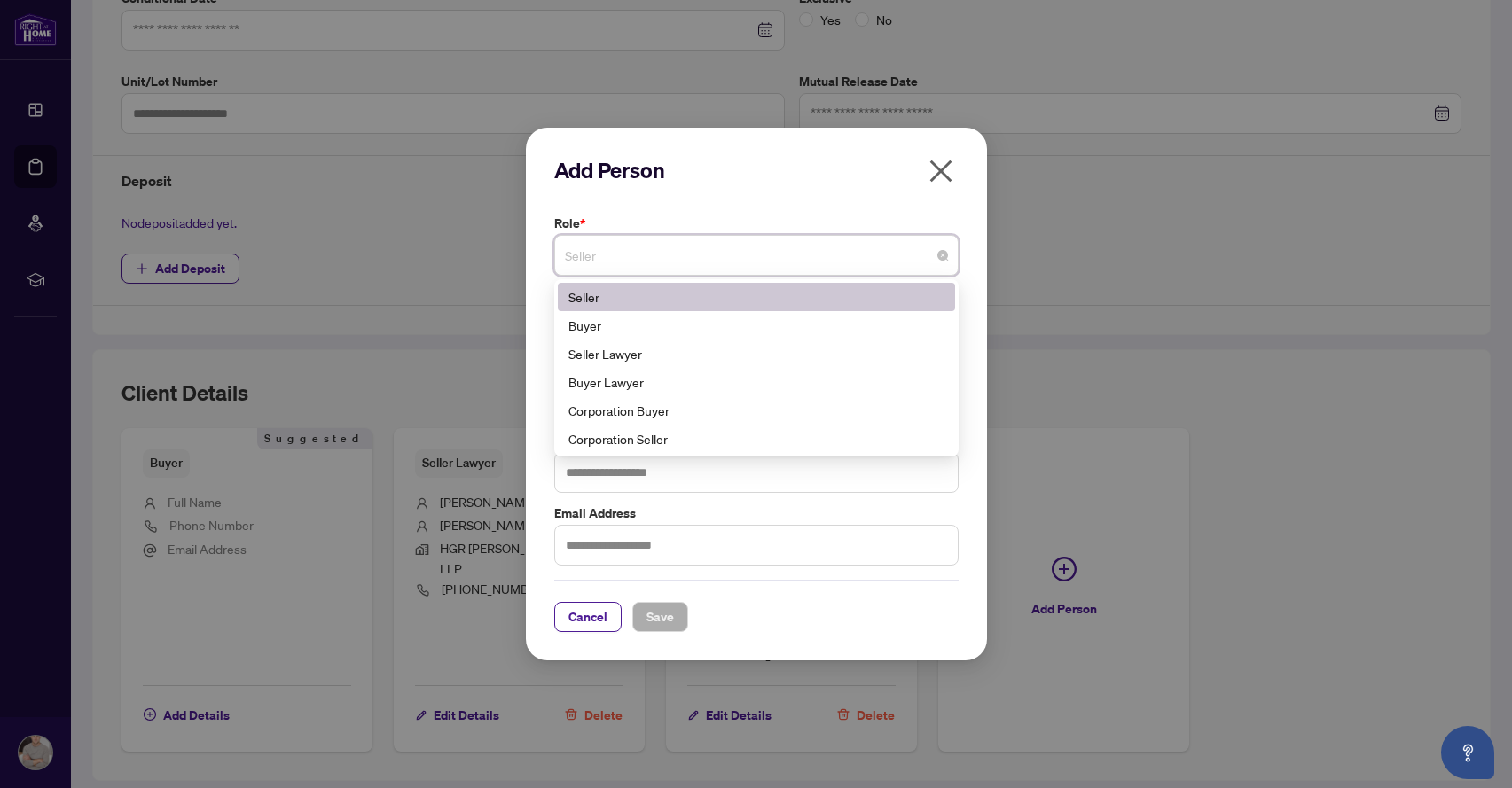
click at [939, 172] on icon "close" at bounding box center [940, 171] width 23 height 23
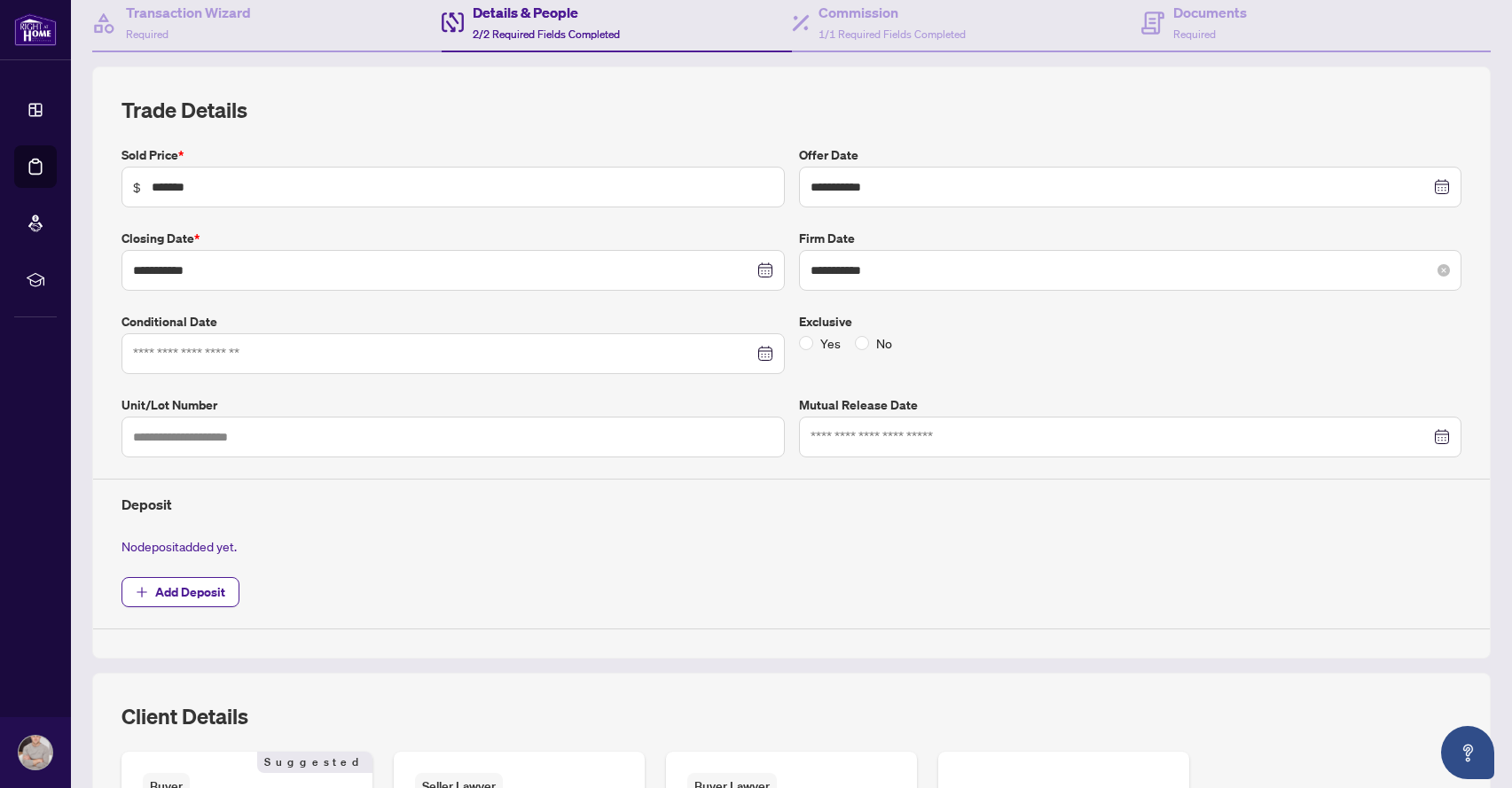
scroll to position [0, 0]
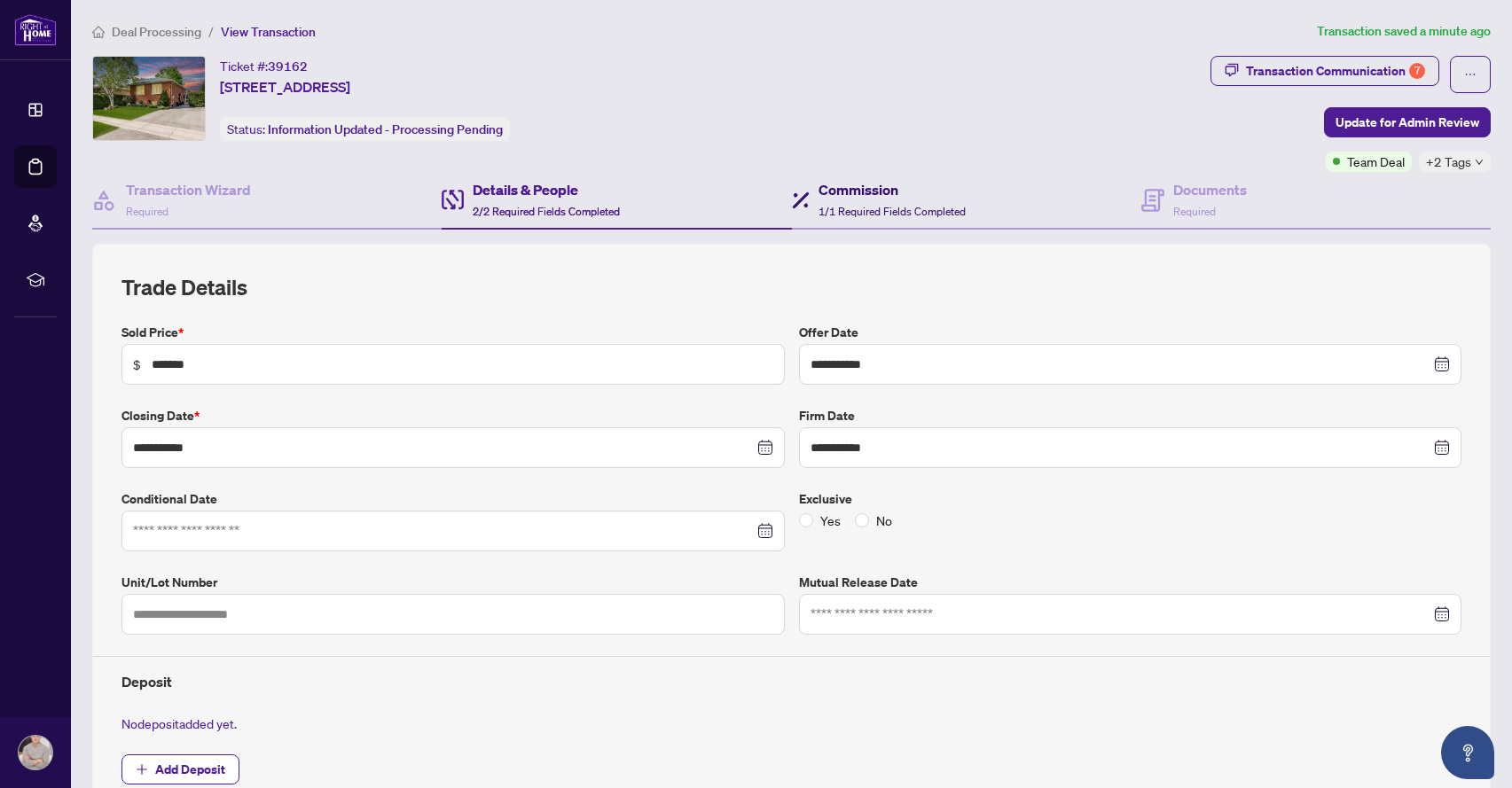
click at [863, 202] on div "Commission 1/1 Required Fields Completed" at bounding box center [892, 200] width 147 height 42
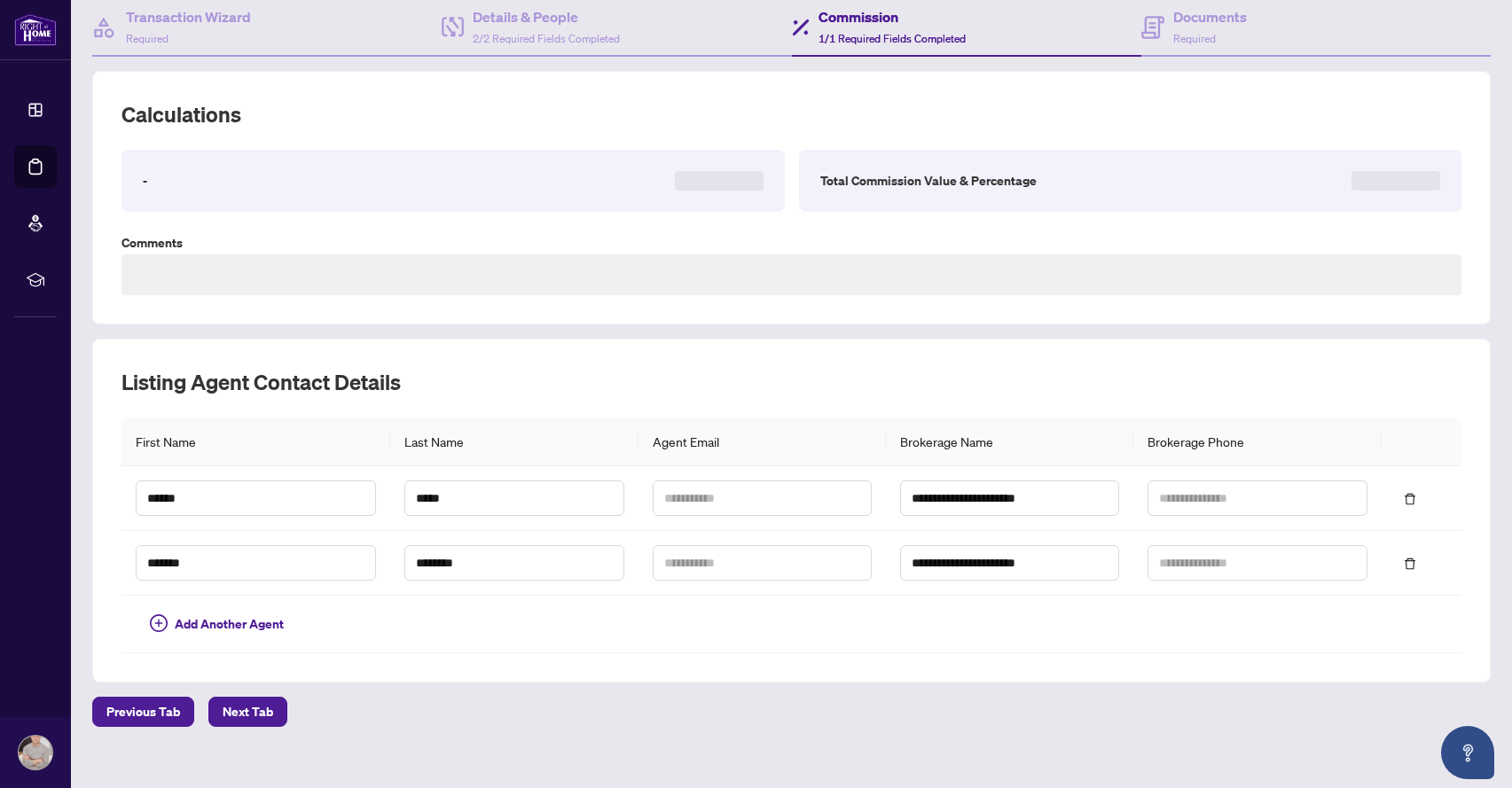
scroll to position [194, 0]
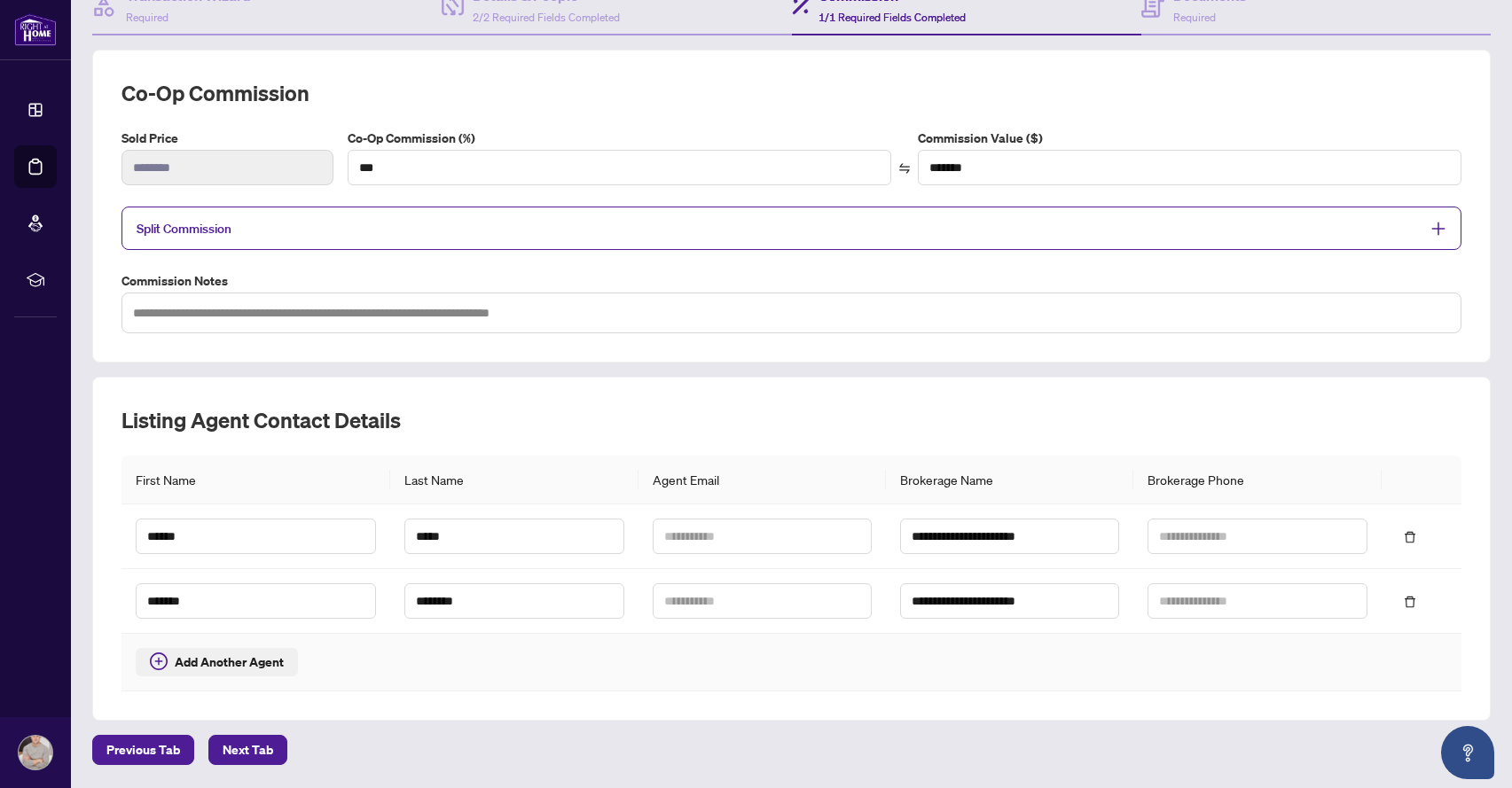
click at [234, 665] on span "Add Another Agent" at bounding box center [228, 663] width 109 height 20
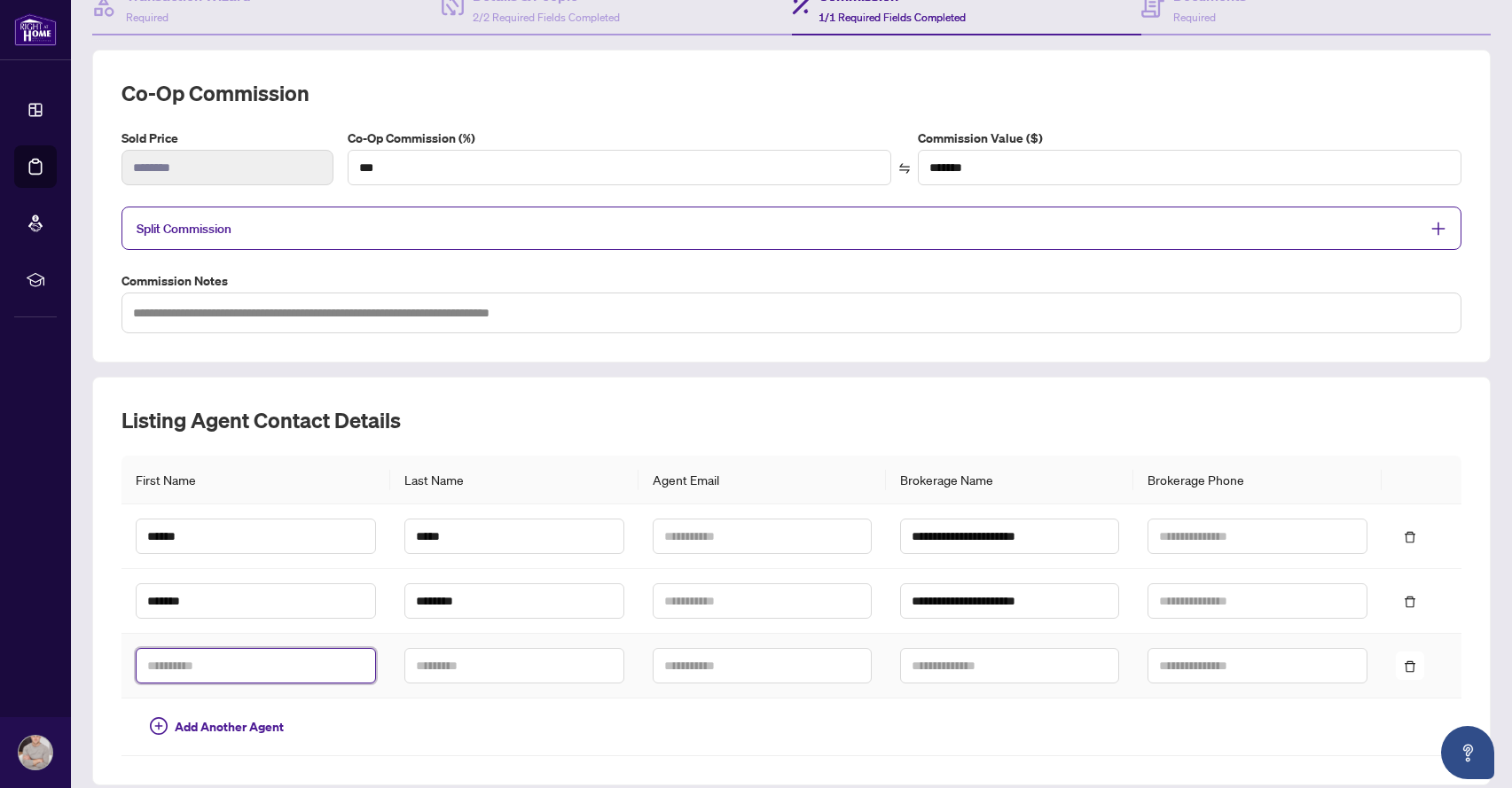
click at [274, 660] on input "text" at bounding box center [255, 665] width 240 height 35
drag, startPoint x: 560, startPoint y: 404, endPoint x: 656, endPoint y: 415, distance: 96.6
click at [561, 404] on div "**********" at bounding box center [791, 580] width 1399 height 409
click at [1406, 664] on icon "delete" at bounding box center [1410, 666] width 13 height 13
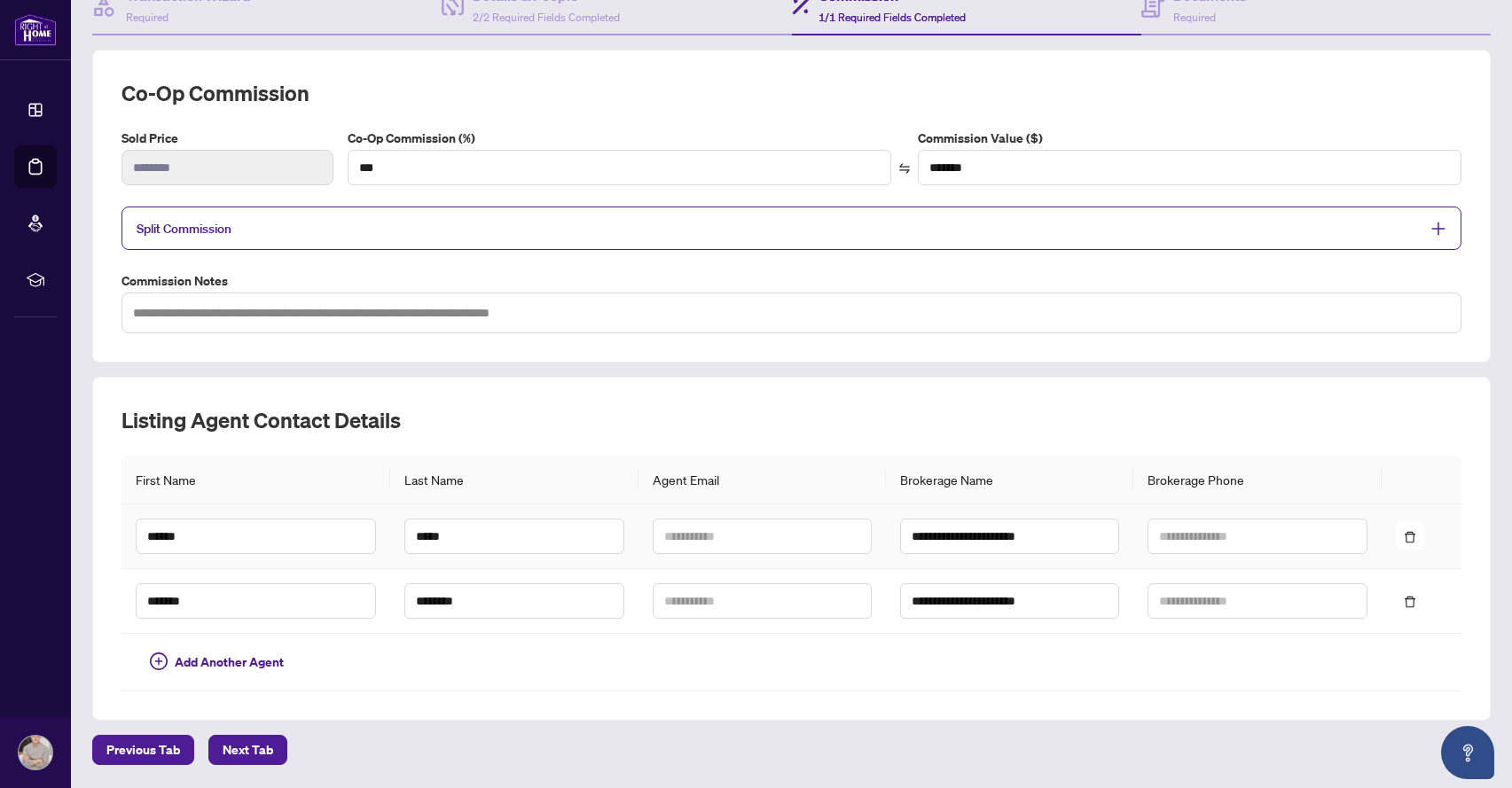
scroll to position [0, 0]
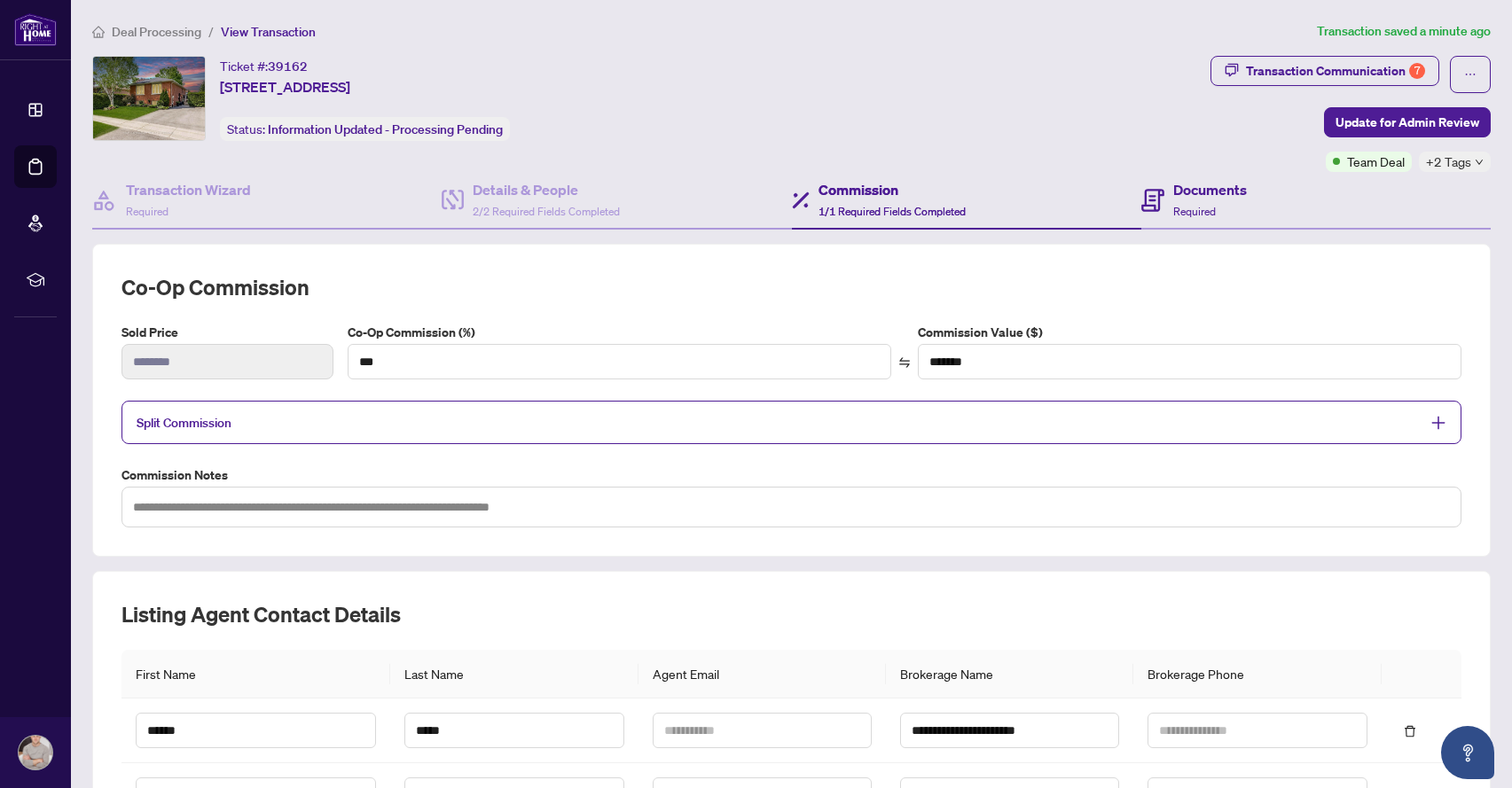
click at [1205, 222] on div "Documents Required" at bounding box center [1316, 201] width 349 height 58
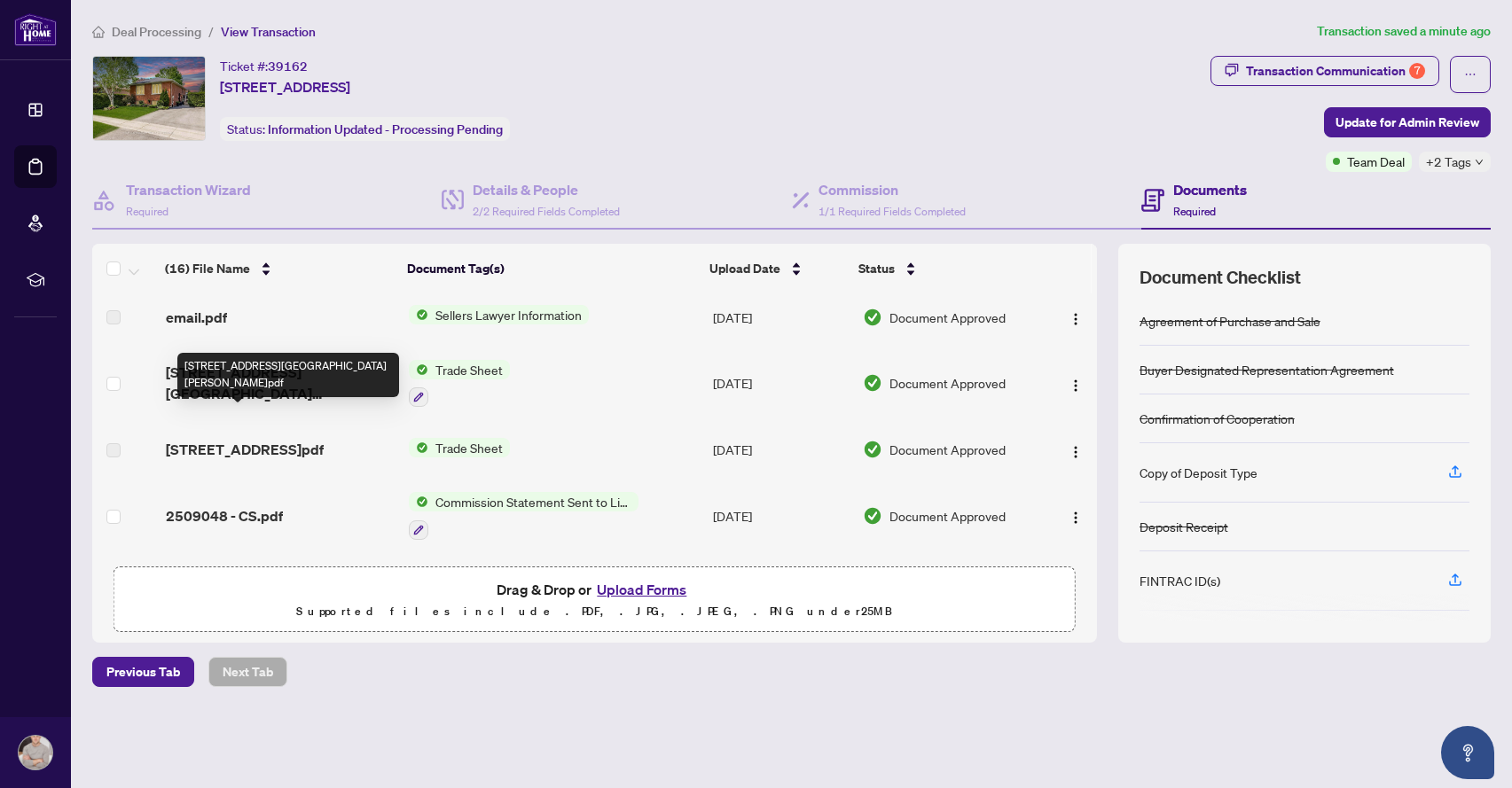
scroll to position [186, 0]
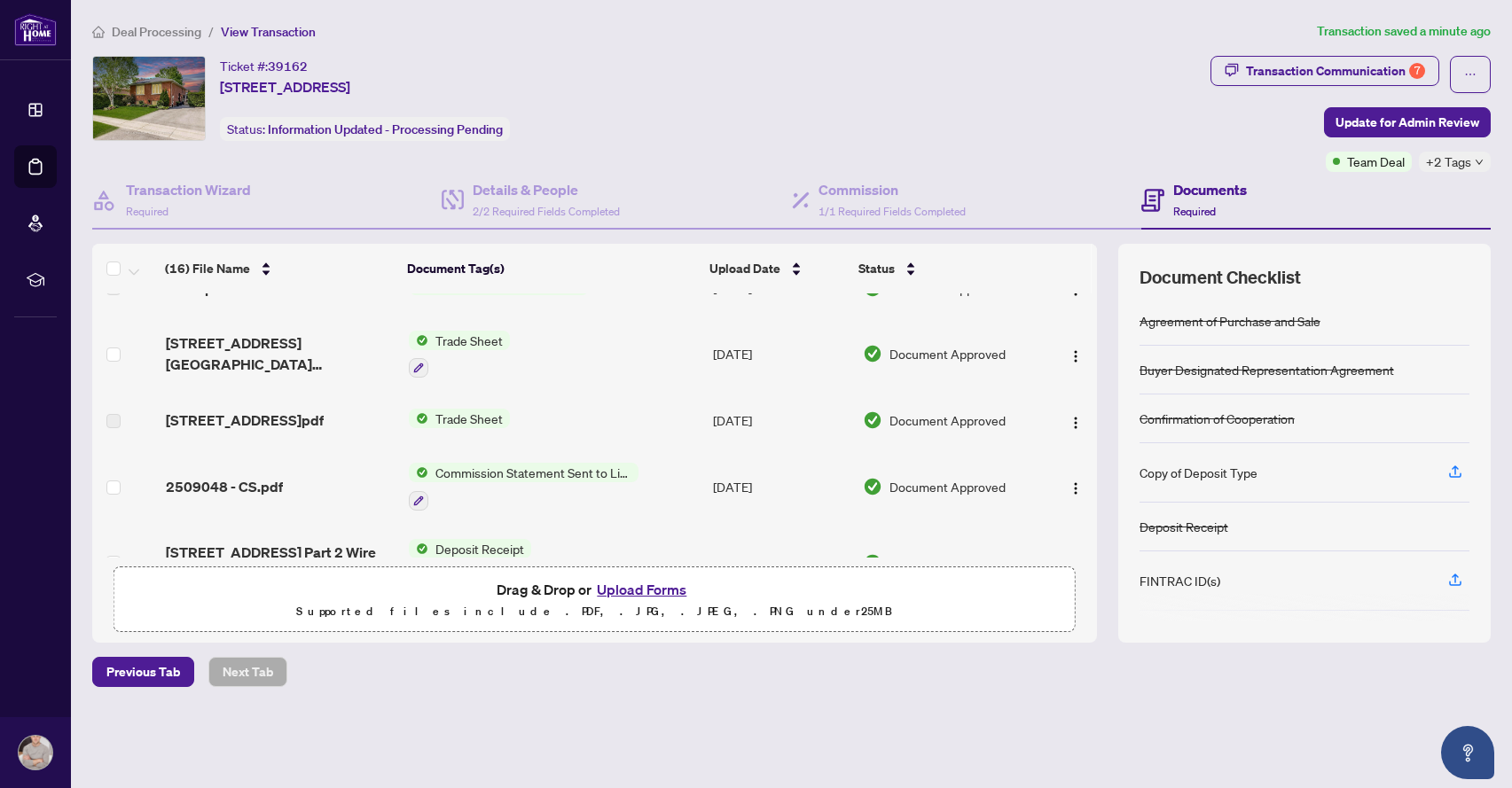
click at [285, 421] on span "[STREET_ADDRESS]pdf" at bounding box center [244, 420] width 158 height 22
click at [446, 417] on span "Trade Sheet" at bounding box center [469, 419] width 81 height 20
click at [299, 412] on span "[STREET_ADDRESS]pdf" at bounding box center [244, 420] width 158 height 22
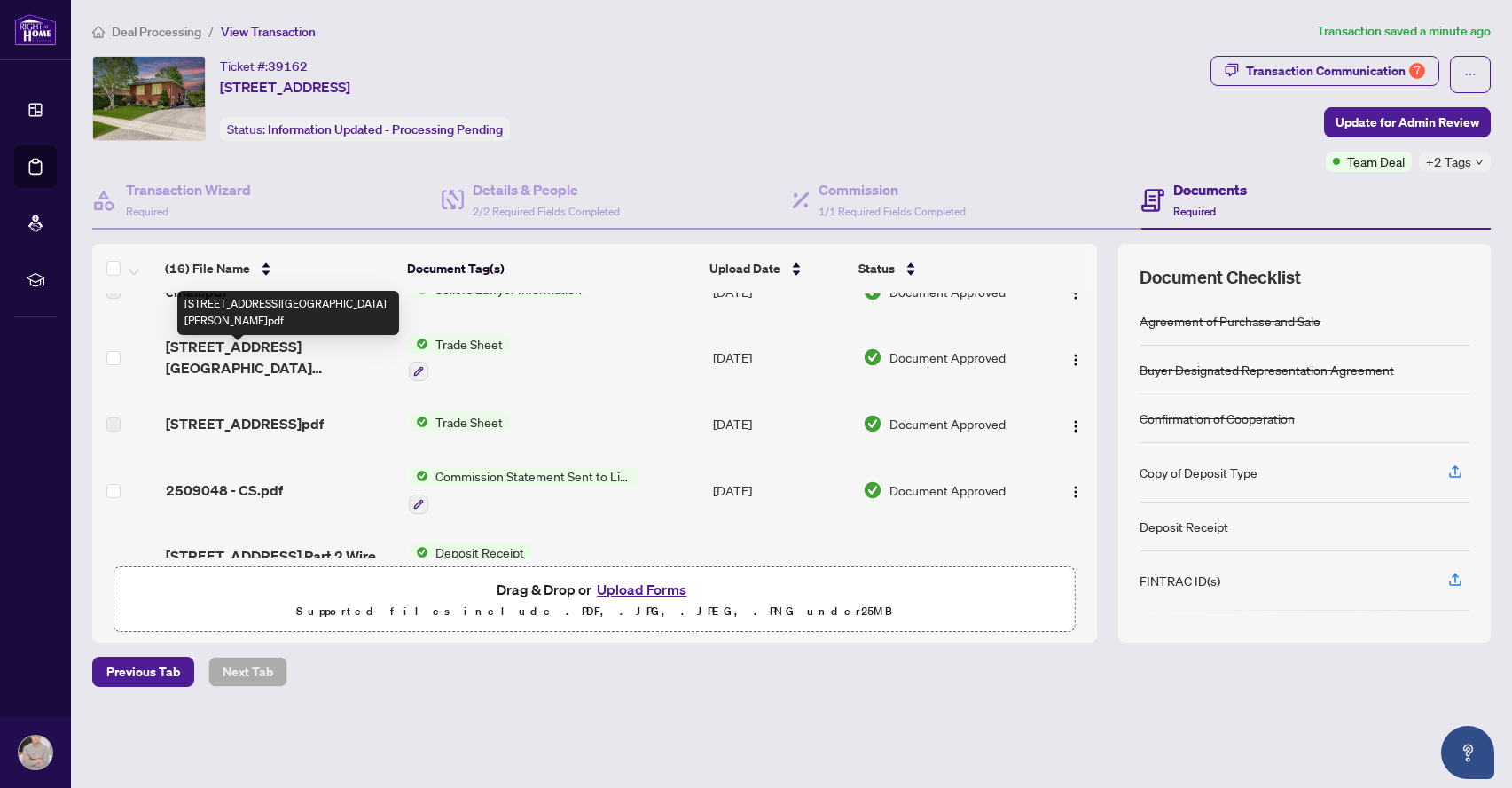
click at [300, 359] on span "[STREET_ADDRESS][GEOGRAPHIC_DATA][PERSON_NAME]pdf" at bounding box center [279, 357] width 228 height 42
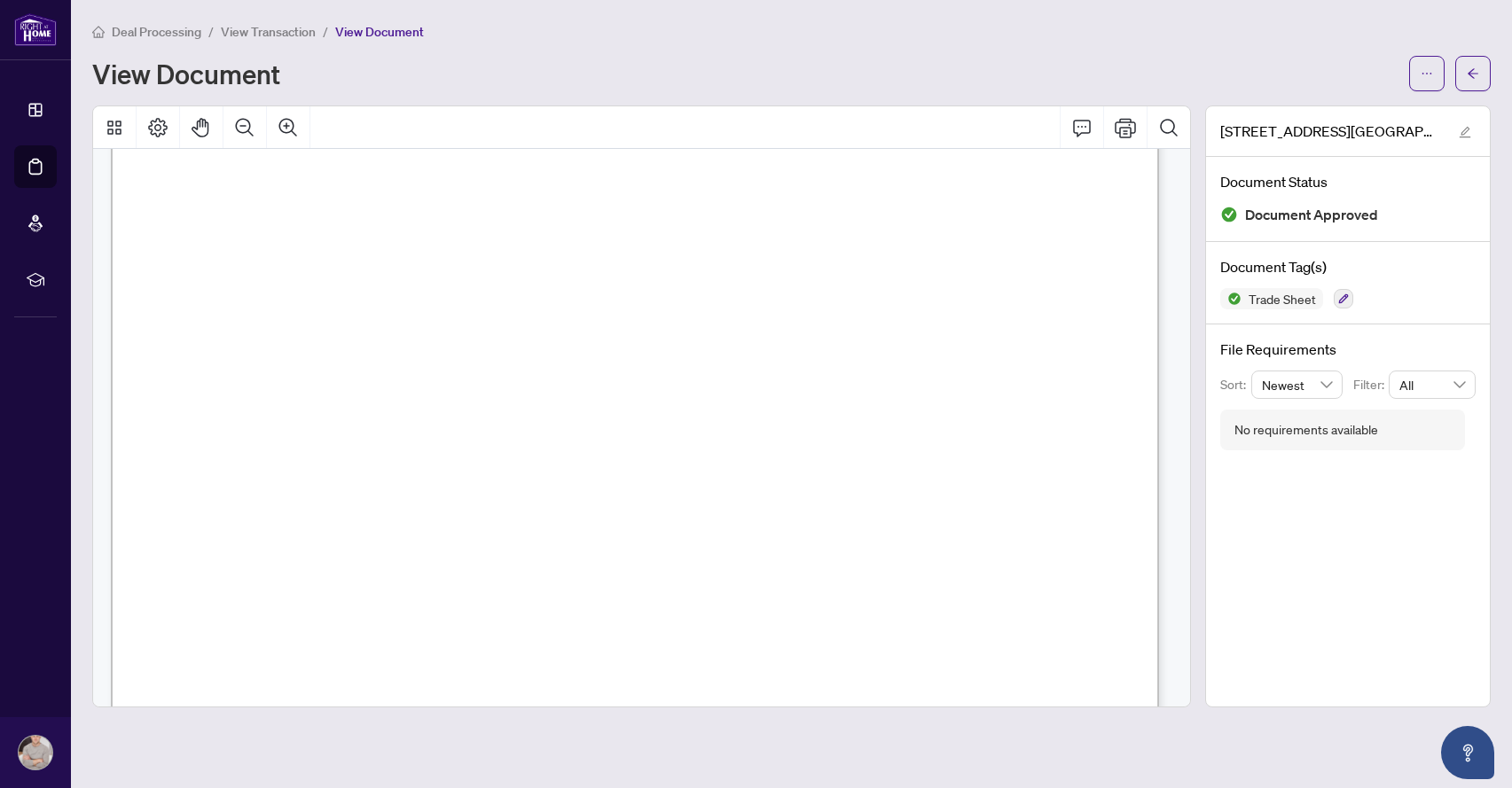
scroll to position [259, 0]
click at [1473, 86] on span "button" at bounding box center [1473, 74] width 13 height 28
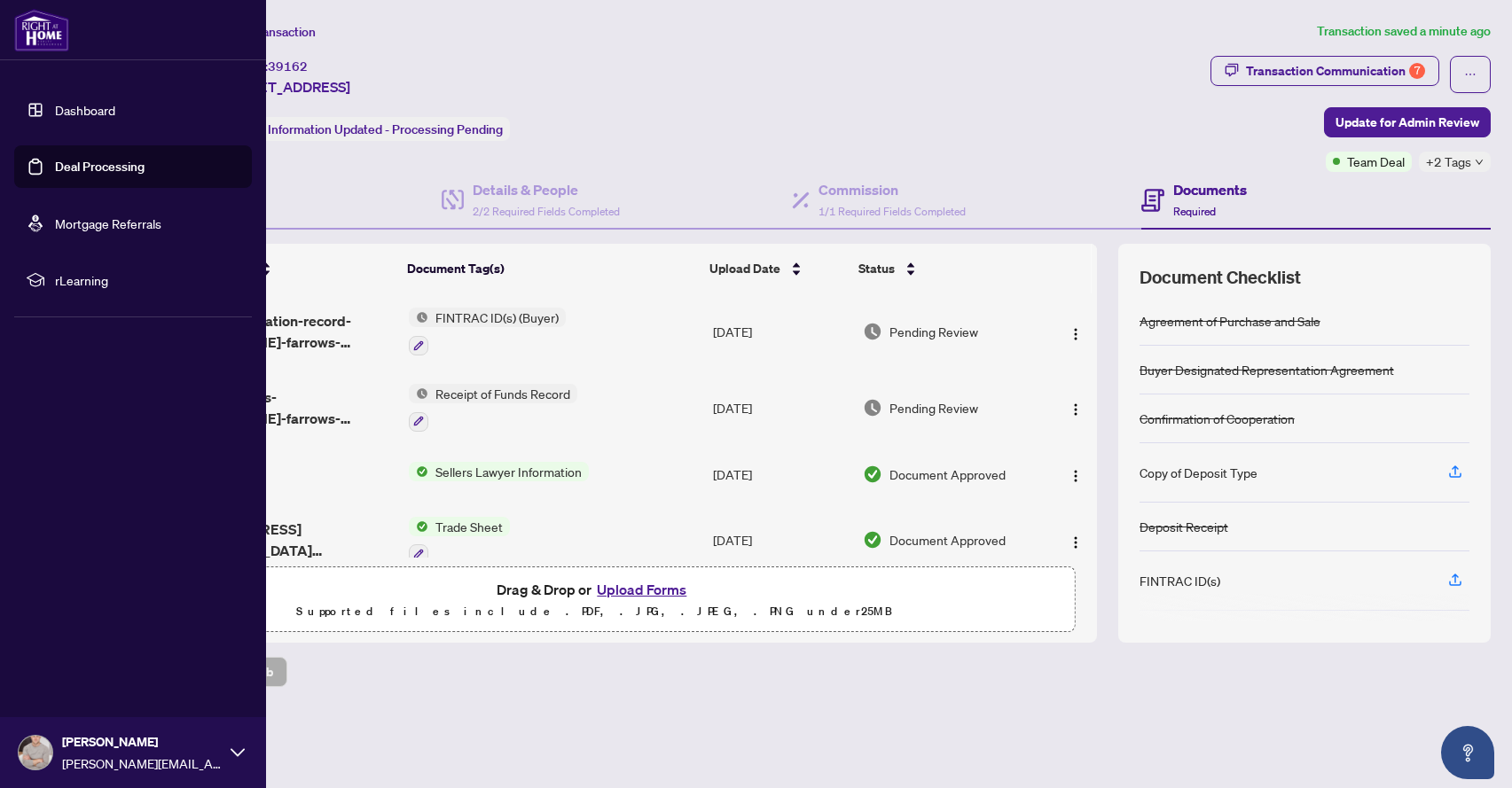
click at [33, 31] on img at bounding box center [41, 29] width 55 height 42
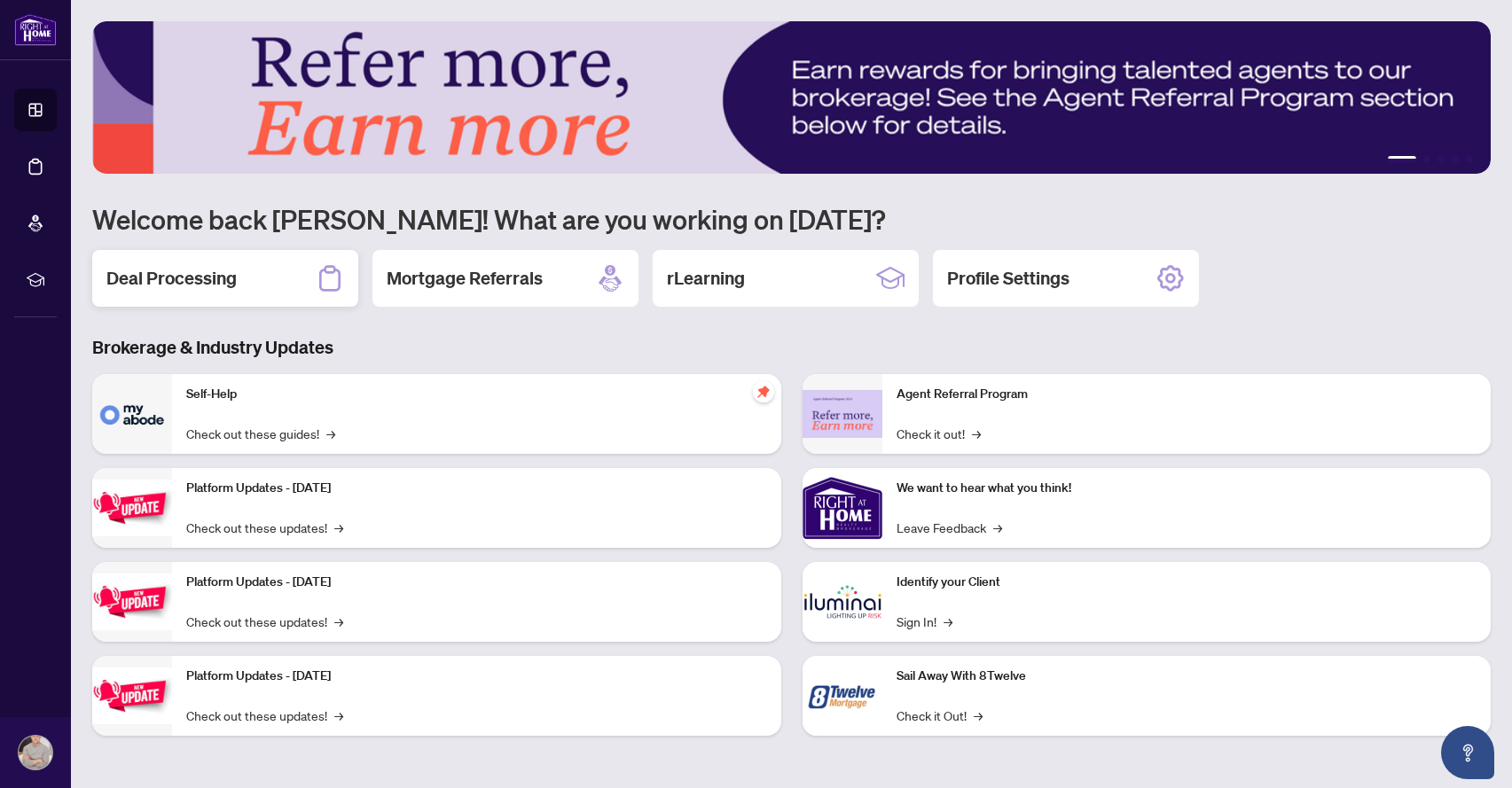
click at [189, 302] on div "Deal Processing" at bounding box center [225, 278] width 266 height 57
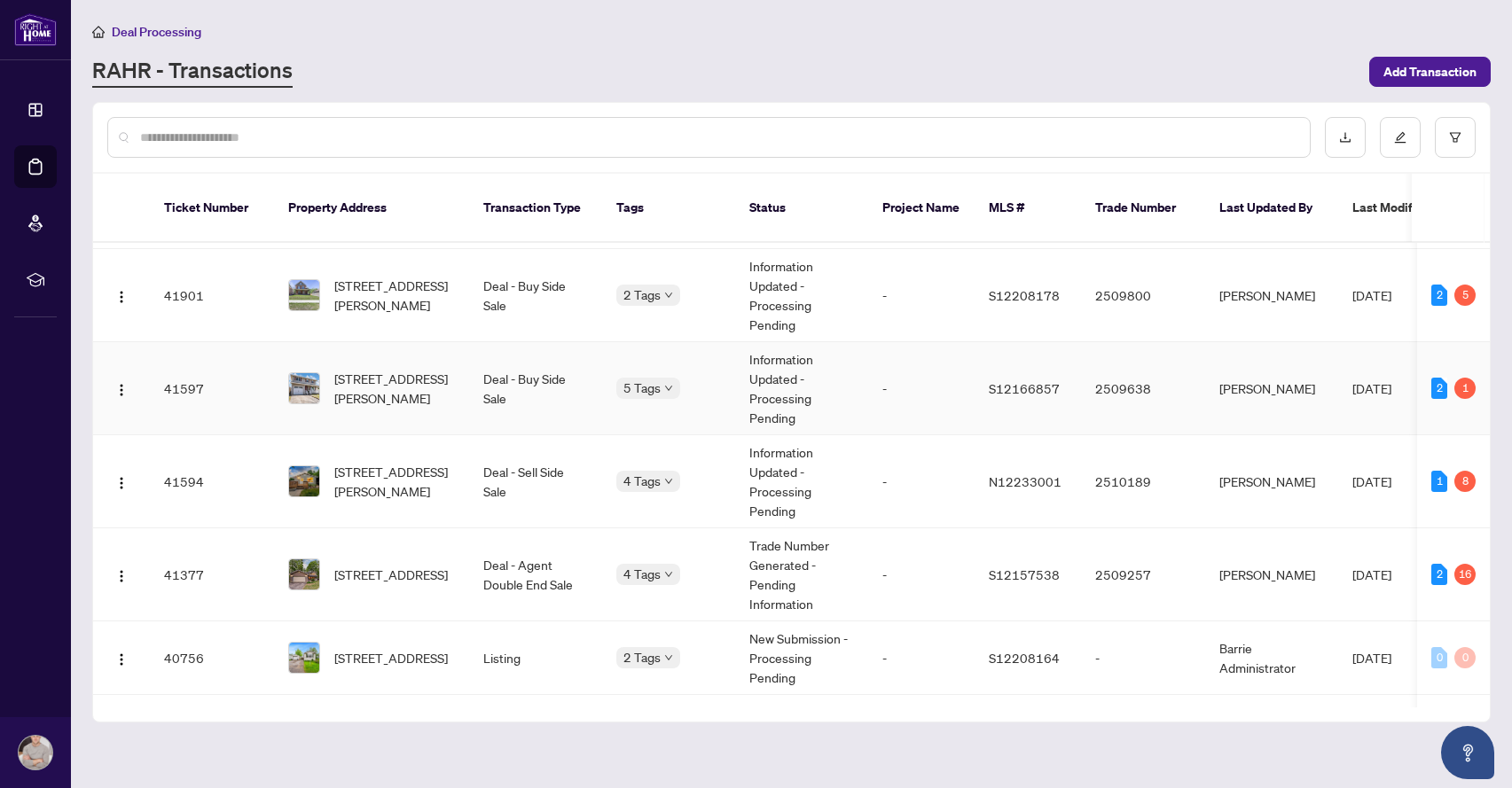
scroll to position [819, 0]
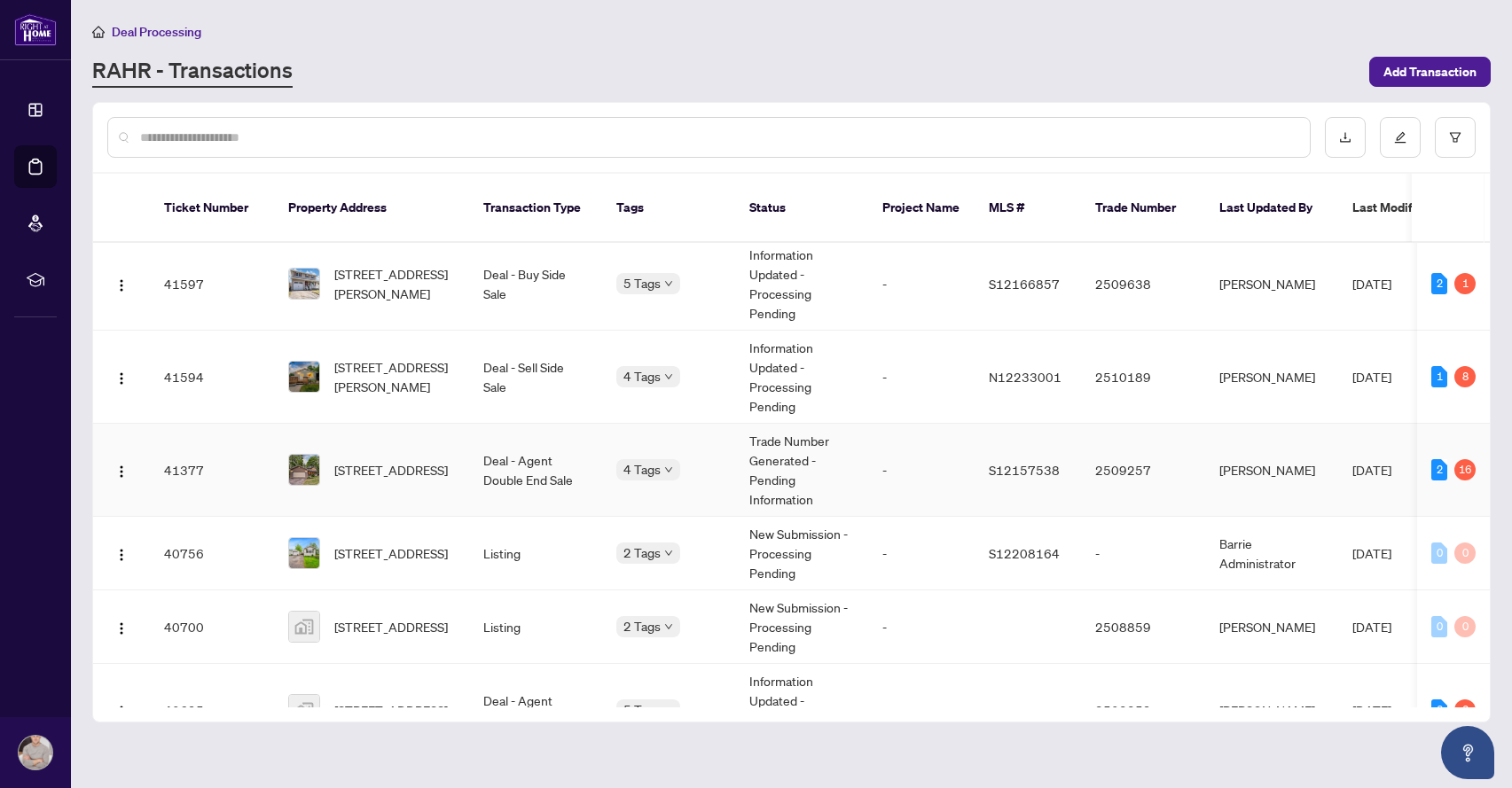
click at [403, 427] on td "[STREET_ADDRESS]" at bounding box center [372, 469] width 195 height 93
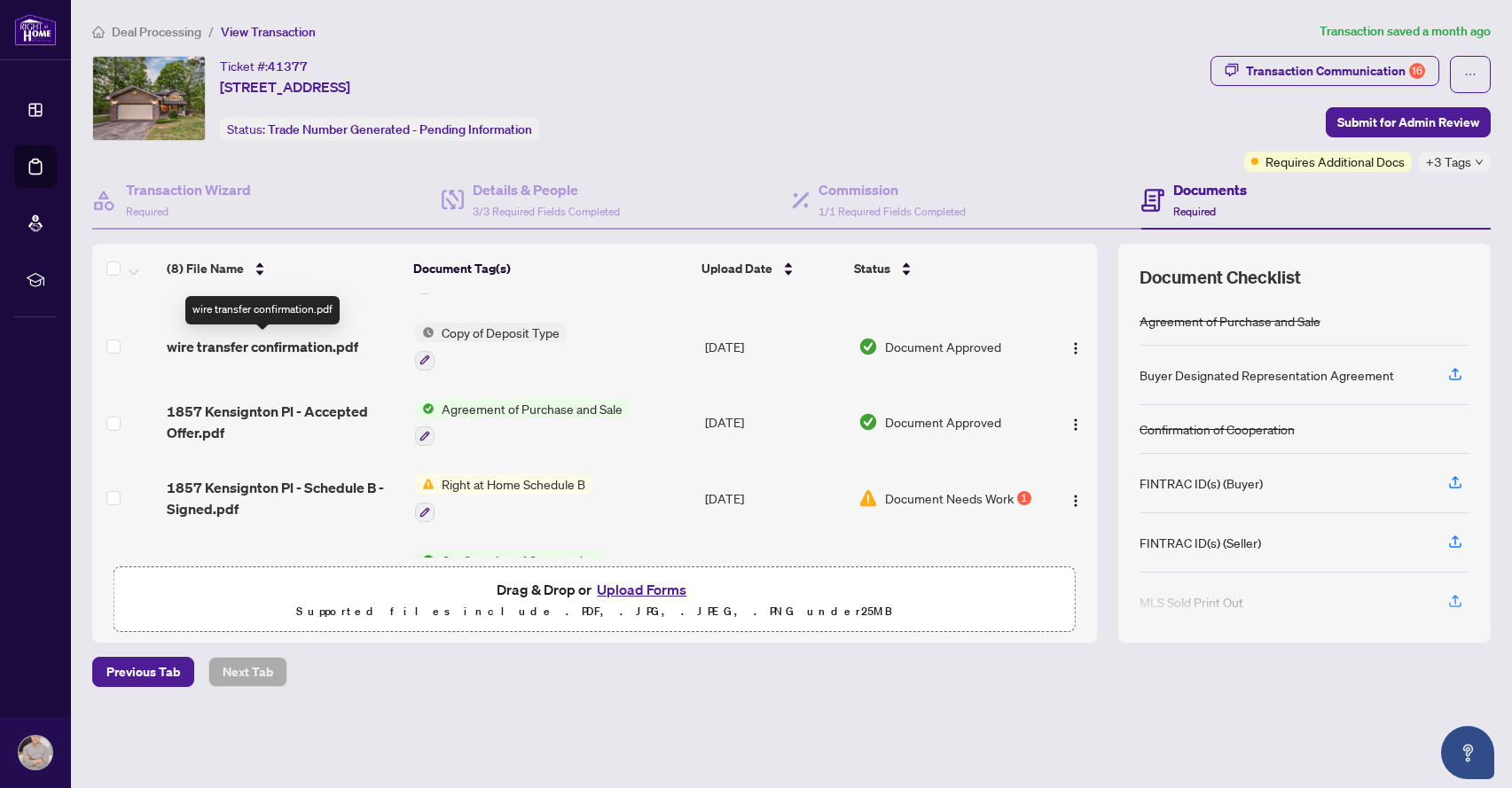
scroll to position [274, 0]
click at [312, 402] on span "1857 Kensignton Pl - Accepted Offer.pdf" at bounding box center [283, 420] width 233 height 42
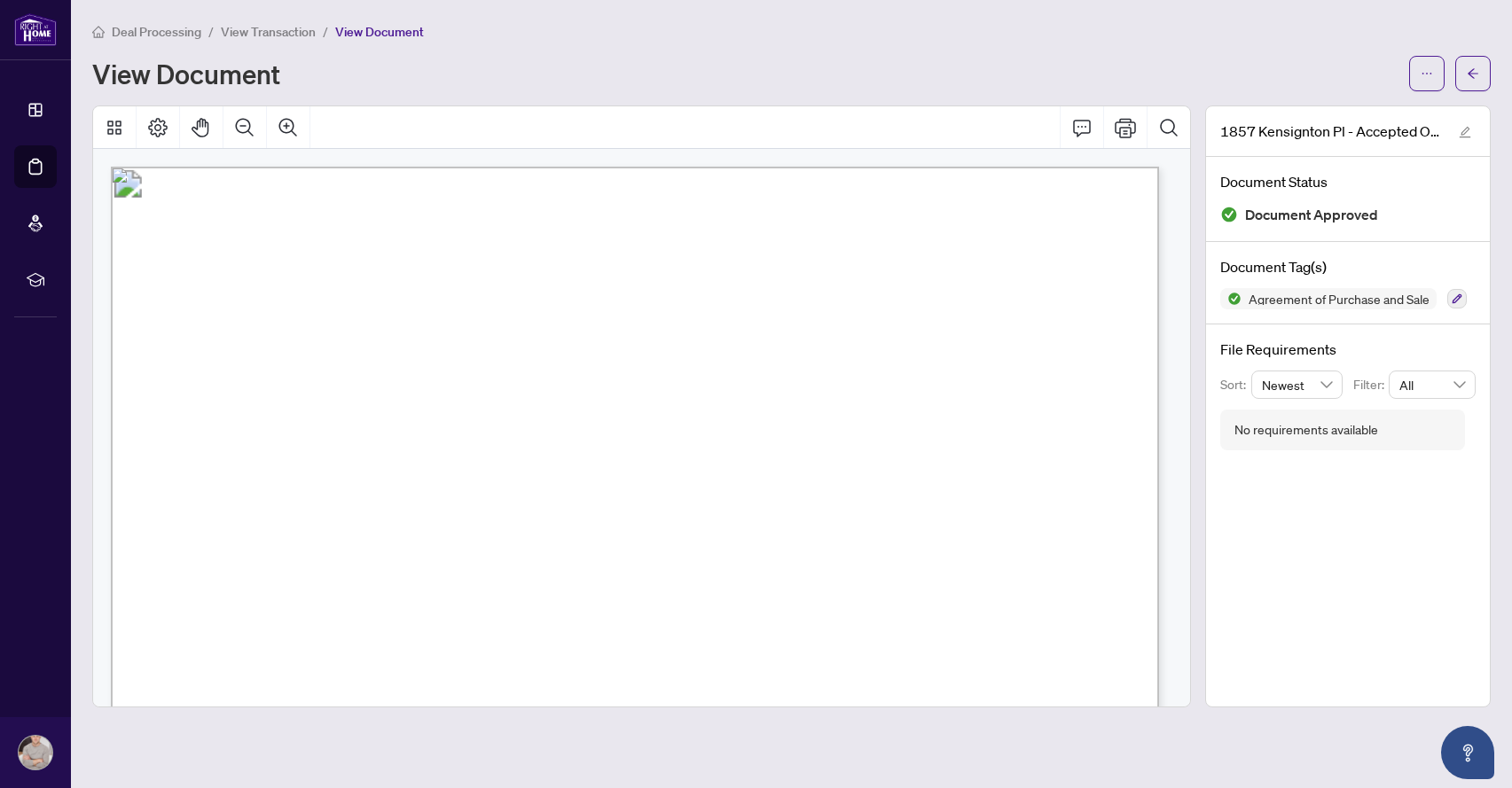
scroll to position [524, 0]
click at [1473, 65] on span "button" at bounding box center [1473, 74] width 13 height 28
